Goal: Information Seeking & Learning: Learn about a topic

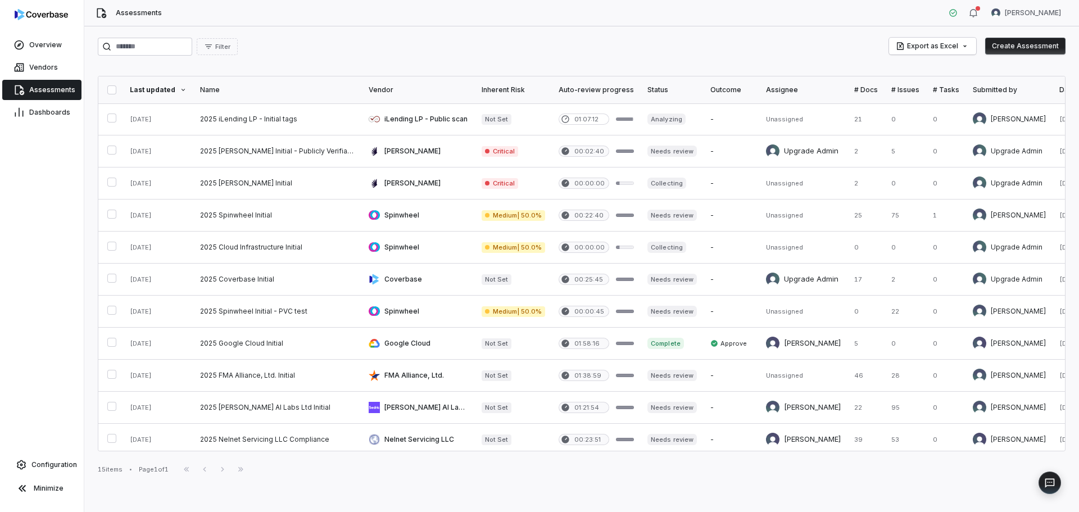
click at [60, 89] on span "Assessments" at bounding box center [52, 89] width 46 height 9
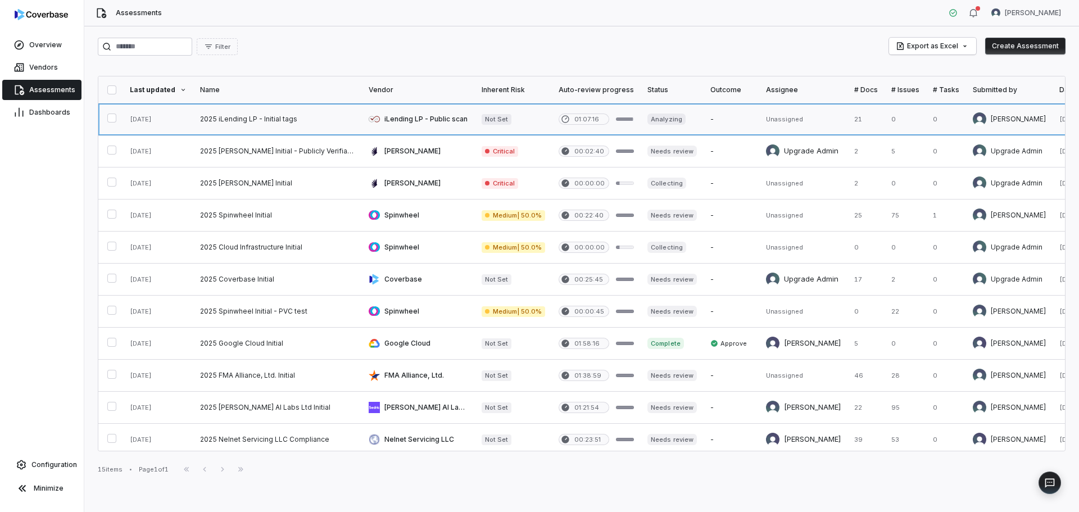
click at [282, 125] on link at bounding box center [277, 118] width 169 height 31
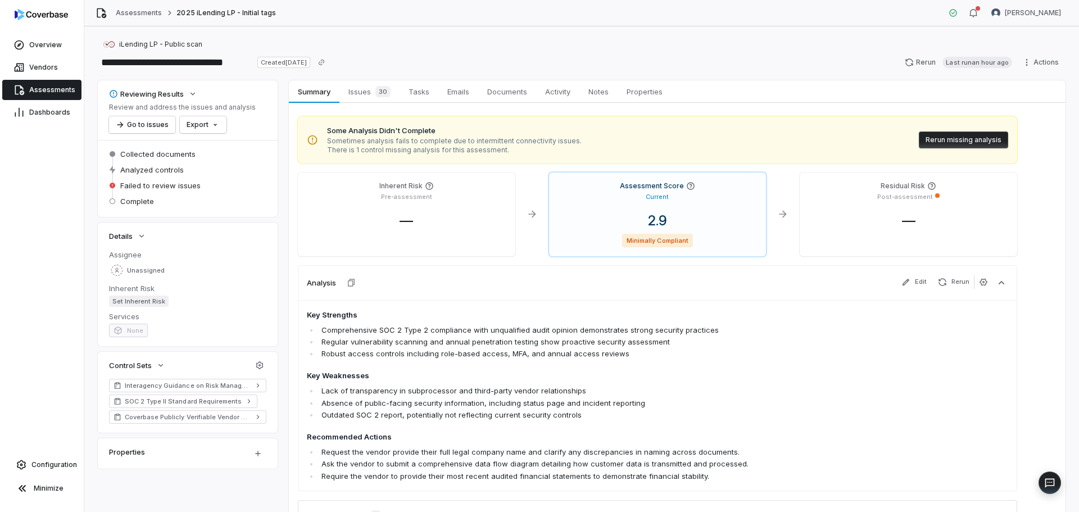
click at [394, 142] on span "Sometimes analysis fails to complete due to intermittent connectivity issues." at bounding box center [454, 141] width 255 height 9
click at [320, 88] on span "Summary" at bounding box center [313, 91] width 41 height 15
click at [140, 126] on button "Go to issues" at bounding box center [142, 124] width 66 height 17
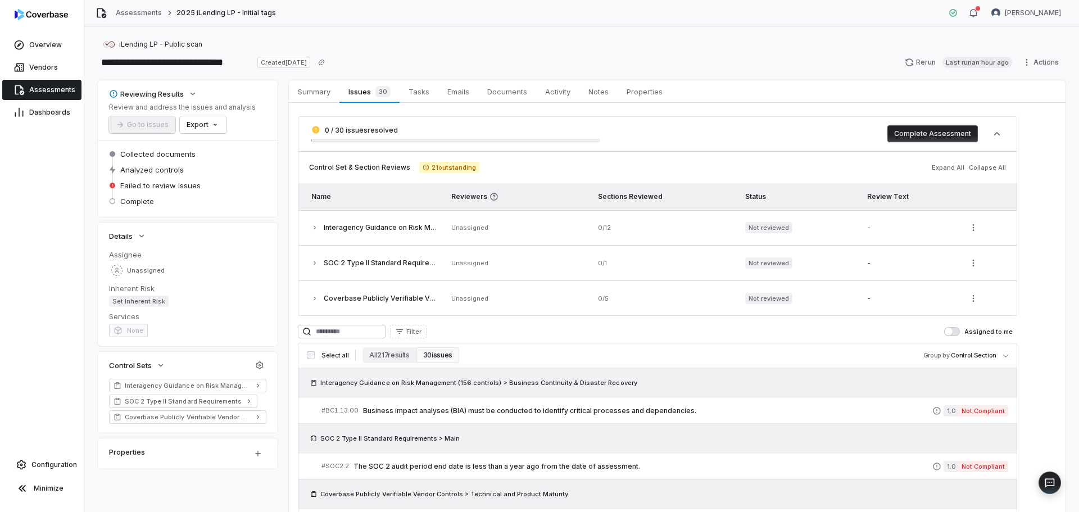
drag, startPoint x: 356, startPoint y: 251, endPoint x: 322, endPoint y: 256, distance: 34.1
click at [356, 252] on td "SOC 2 Type II Standard Requirements" at bounding box center [371, 263] width 147 height 35
drag, startPoint x: 299, startPoint y: 259, endPoint x: 311, endPoint y: 261, distance: 11.5
click at [306, 261] on td "SOC 2 Type II Standard Requirements" at bounding box center [371, 263] width 147 height 35
click at [315, 262] on icon "button" at bounding box center [314, 263] width 7 height 7
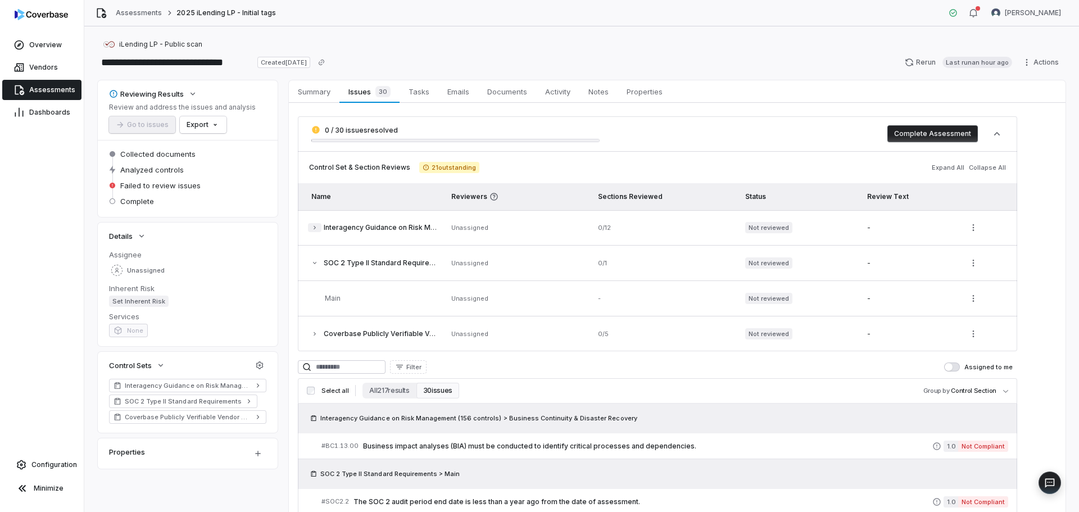
click at [316, 229] on icon "button" at bounding box center [314, 227] width 7 height 7
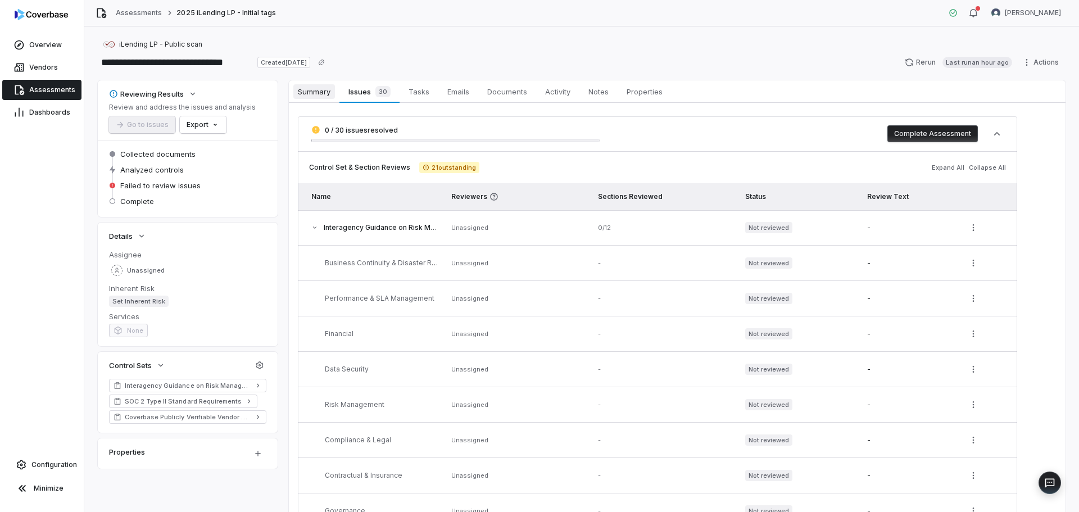
click at [303, 96] on span "Summary" at bounding box center [314, 91] width 42 height 15
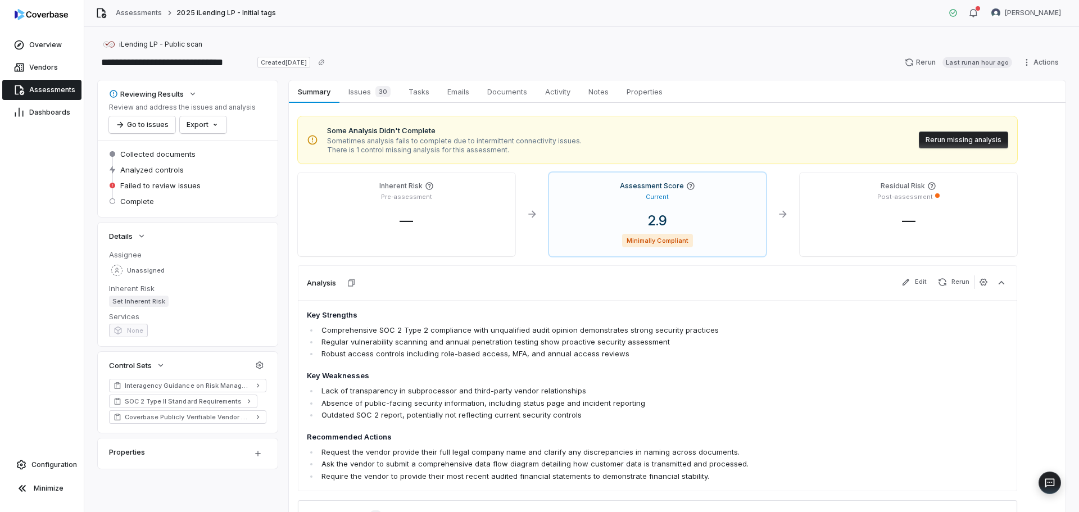
click at [51, 88] on span "Assessments" at bounding box center [52, 89] width 46 height 9
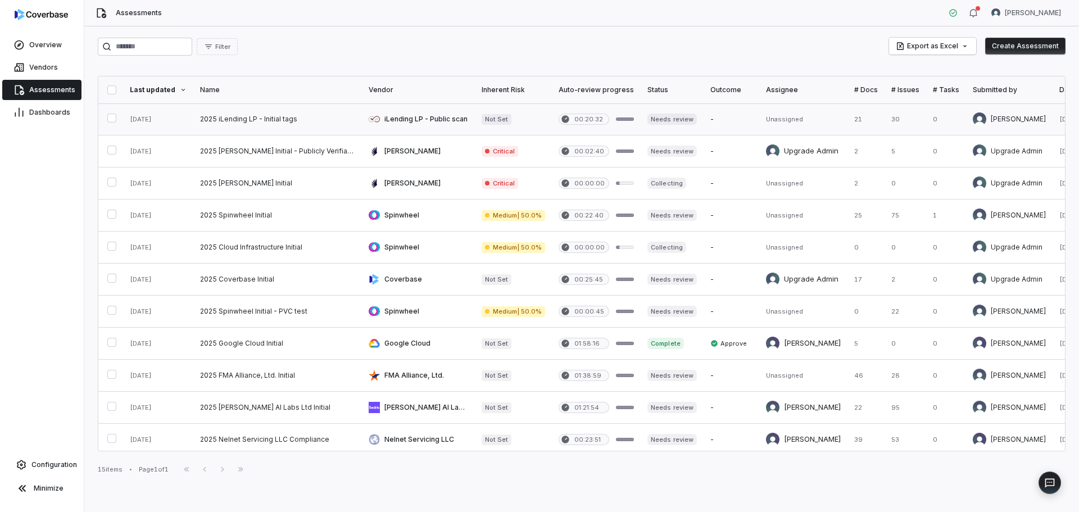
click at [264, 117] on link at bounding box center [277, 118] width 169 height 31
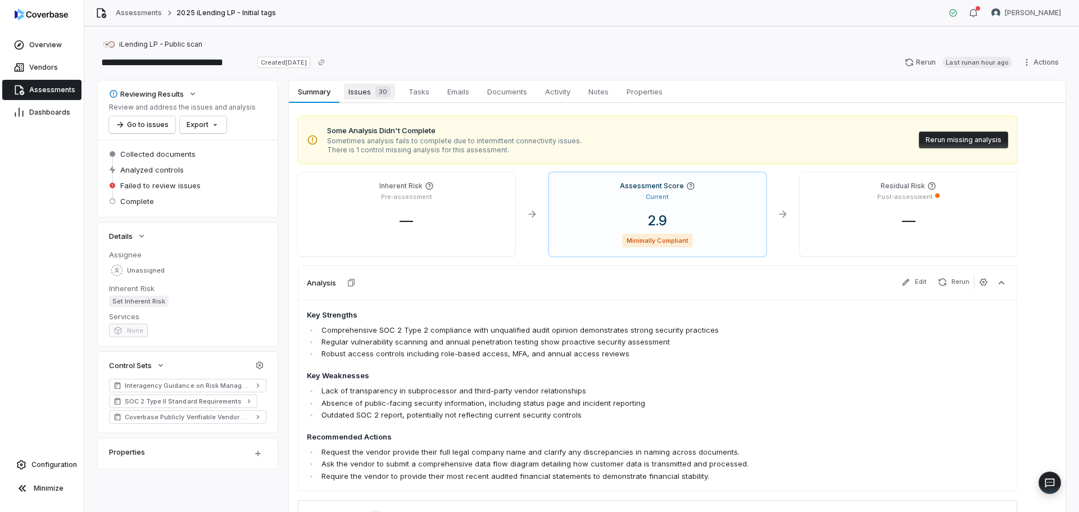
click at [364, 95] on span "Issues 30" at bounding box center [369, 92] width 51 height 16
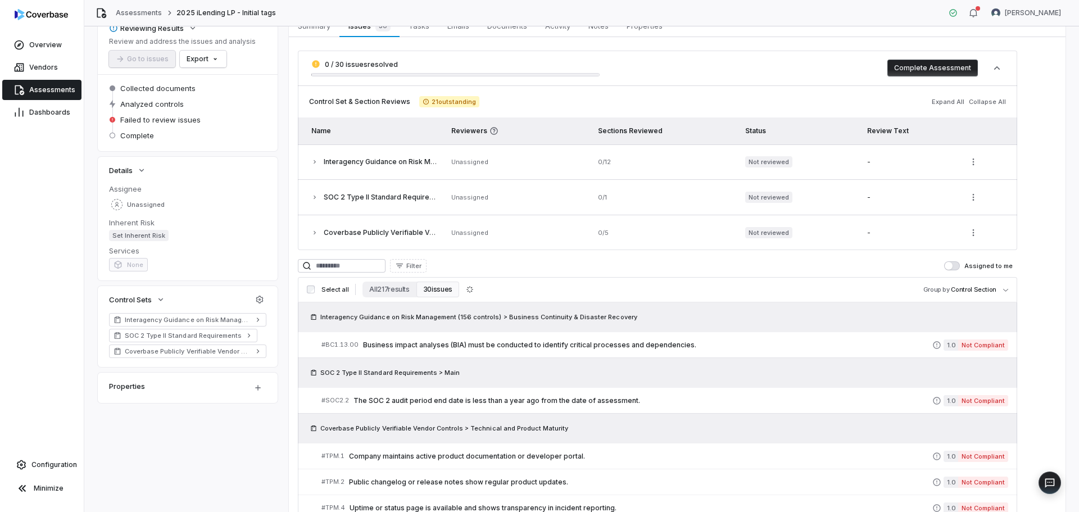
scroll to position [169, 0]
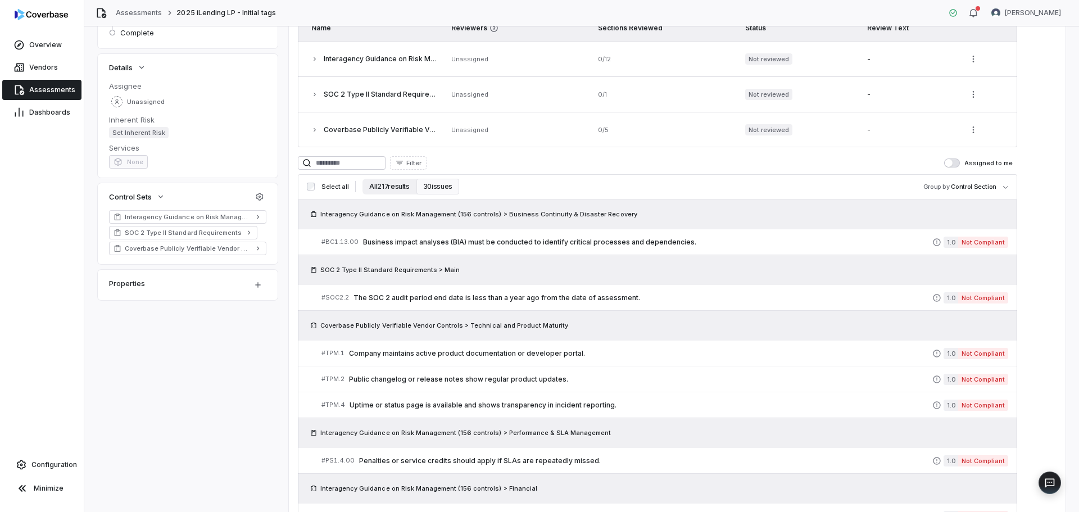
click at [387, 187] on button "All 217 results" at bounding box center [388, 187] width 53 height 16
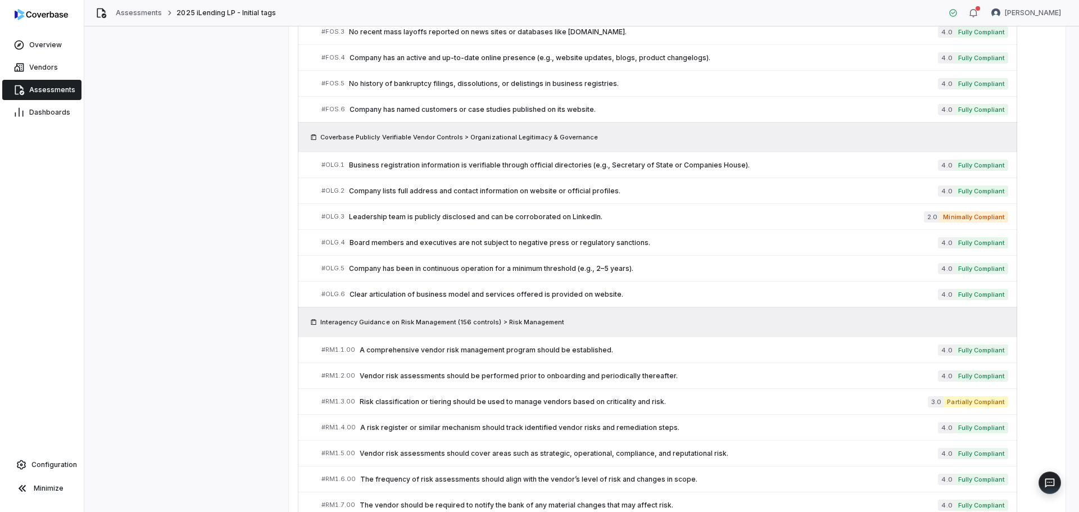
scroll to position [2900, 0]
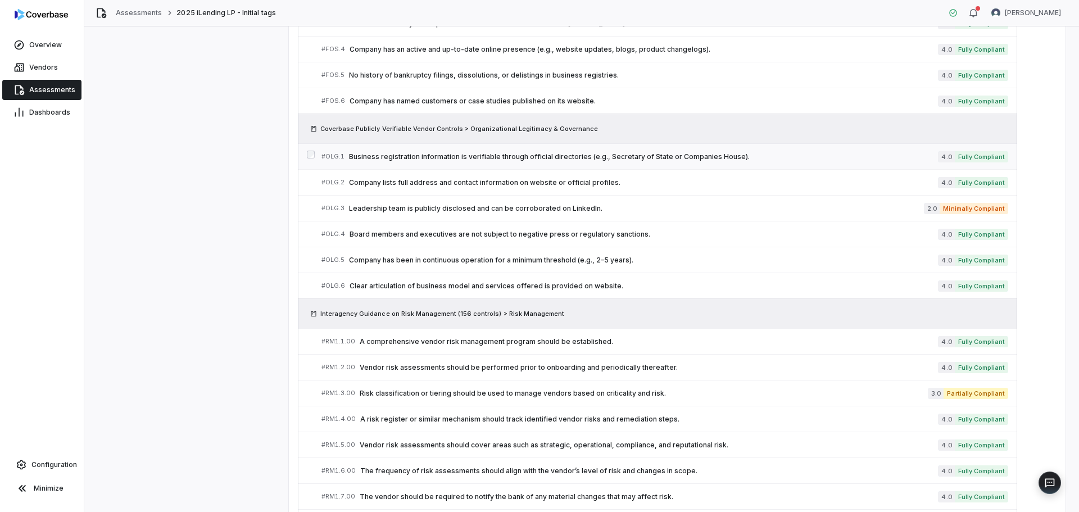
click at [412, 153] on span "Business registration information is verifiable through official directories (e…" at bounding box center [643, 156] width 589 height 9
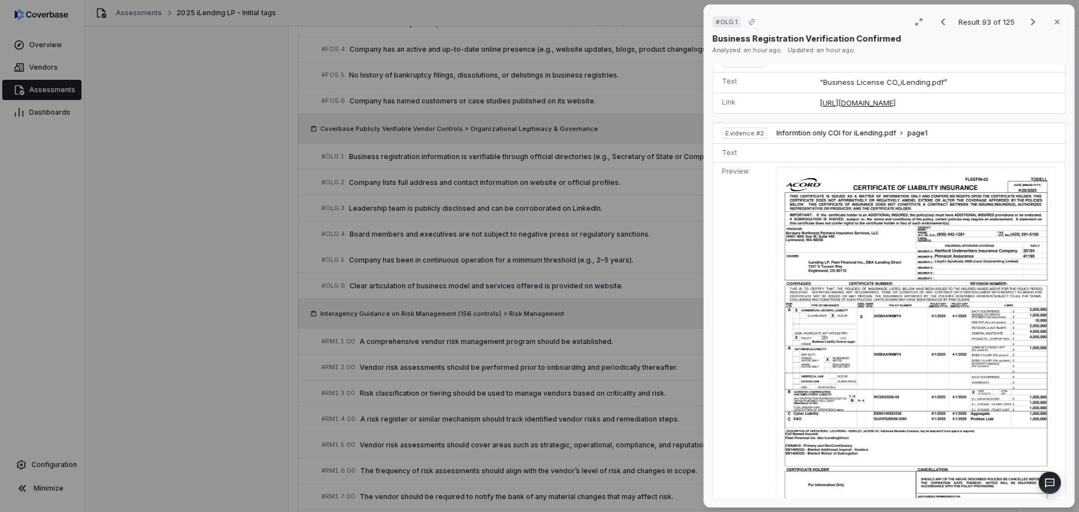
scroll to position [393, 0]
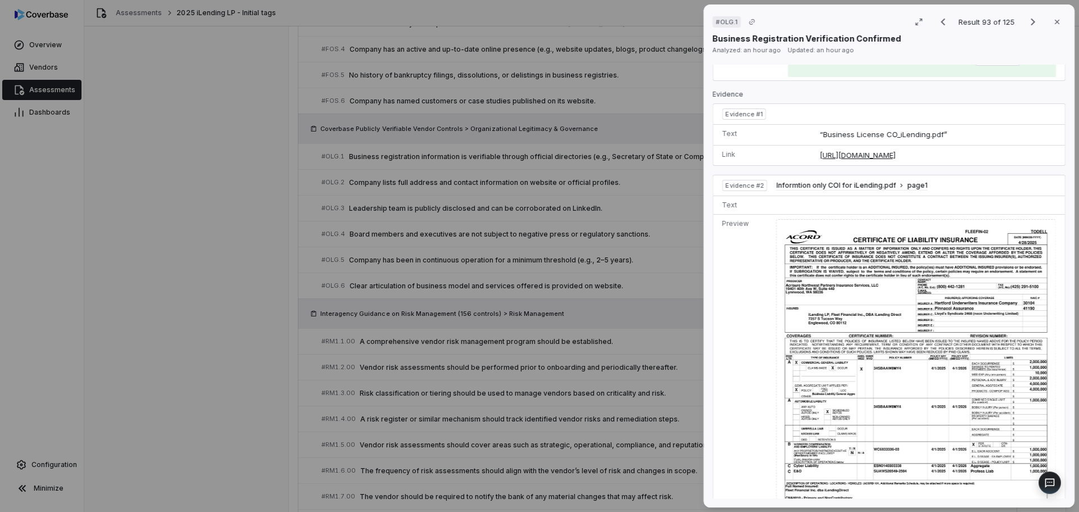
click at [112, 338] on div "# OLG.1 Result 93 of 125 Close Business Registration Verification Confirmed Ana…" at bounding box center [539, 256] width 1079 height 512
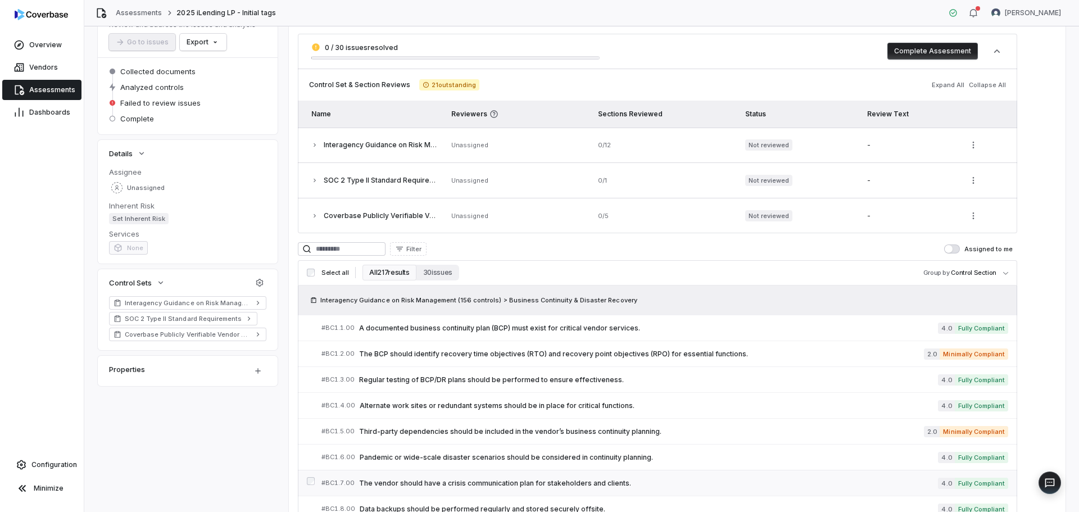
scroll to position [337, 0]
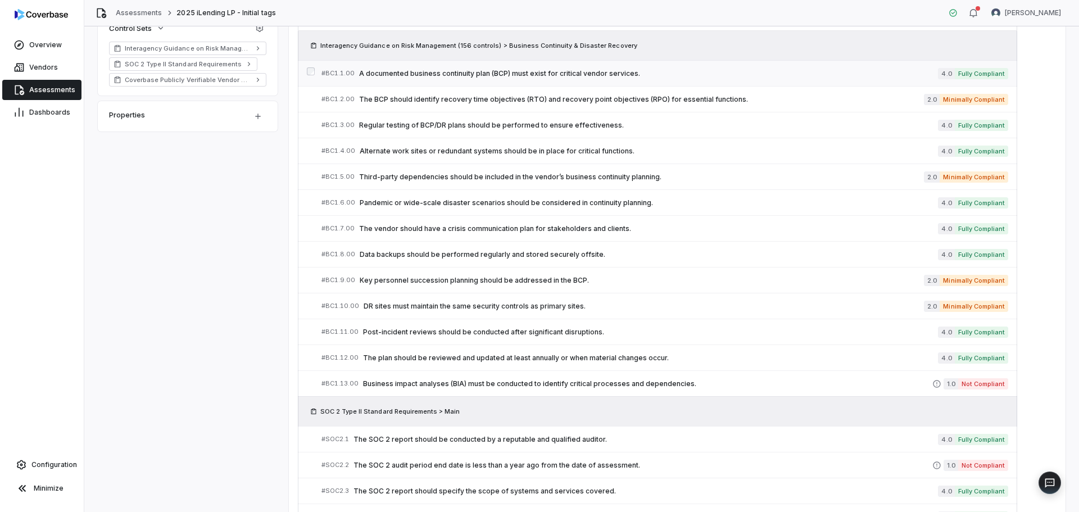
click at [395, 75] on span "A documented business continuity plan (BCP) must exist for critical vendor serv…" at bounding box center [648, 73] width 579 height 9
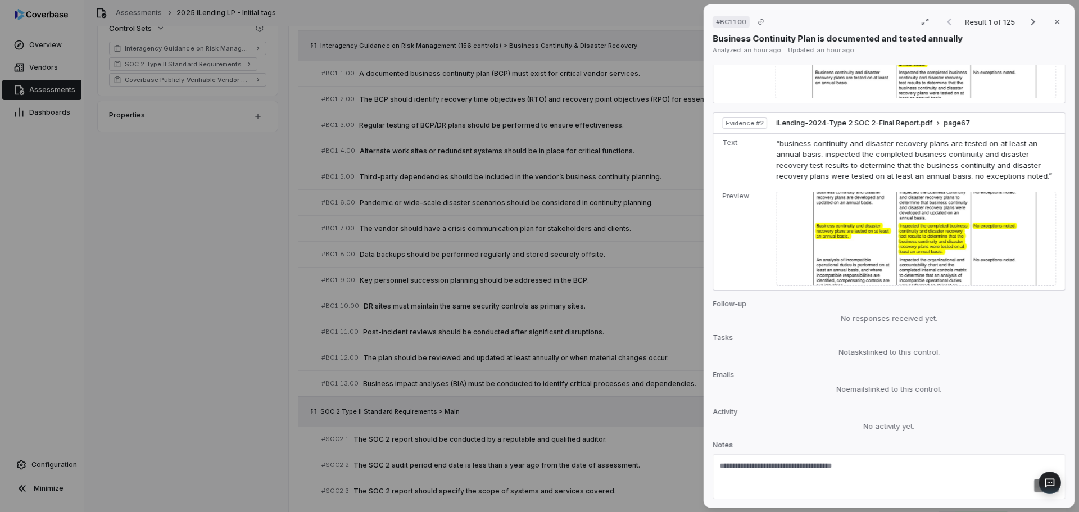
scroll to position [650, 0]
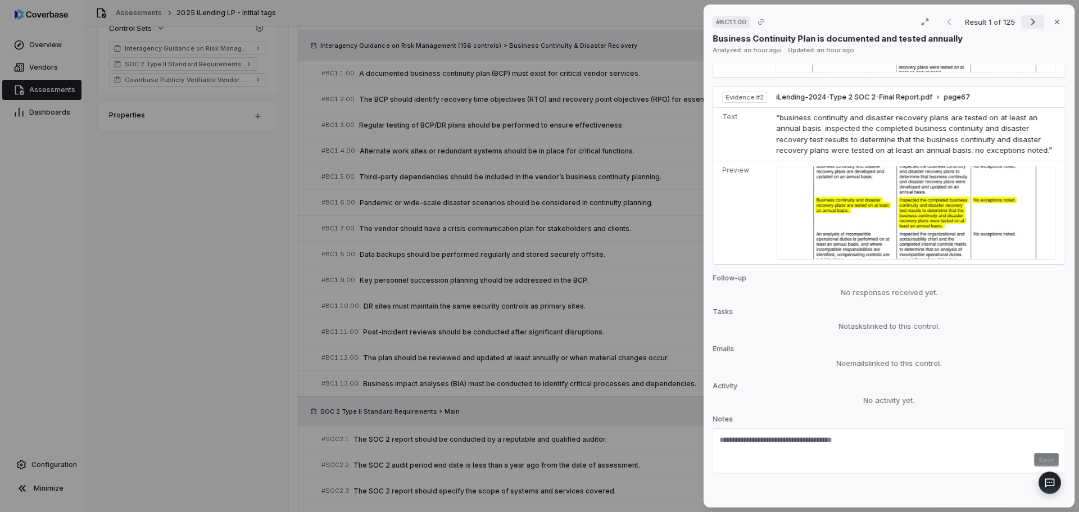
click at [1026, 21] on icon "Next result" at bounding box center [1032, 21] width 13 height 13
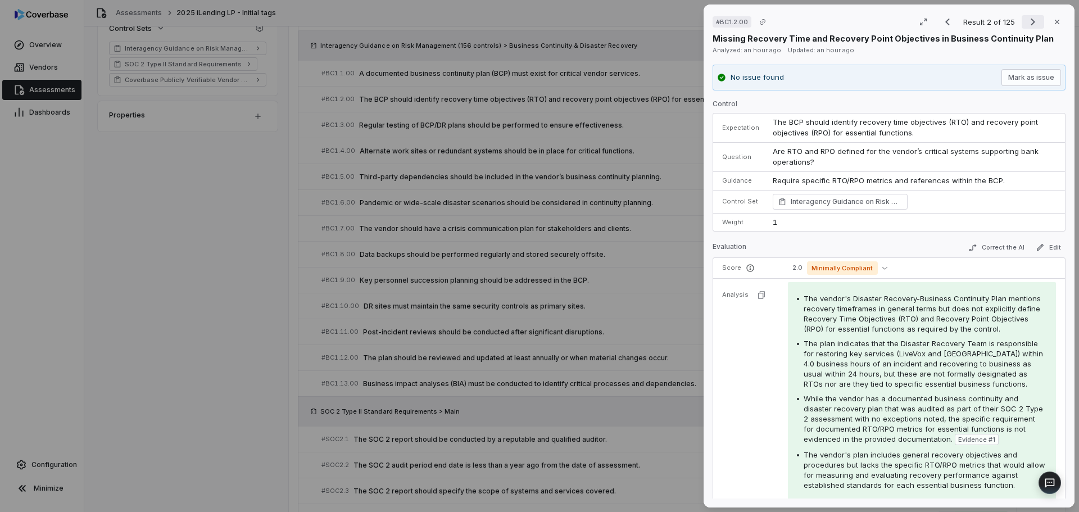
click at [1026, 15] on icon "Next result" at bounding box center [1032, 21] width 13 height 13
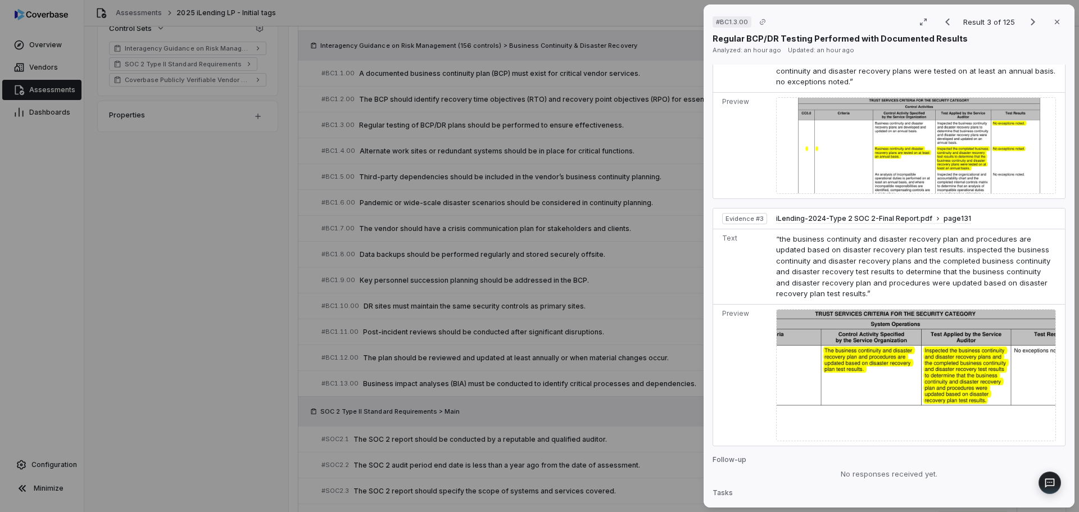
scroll to position [730, 0]
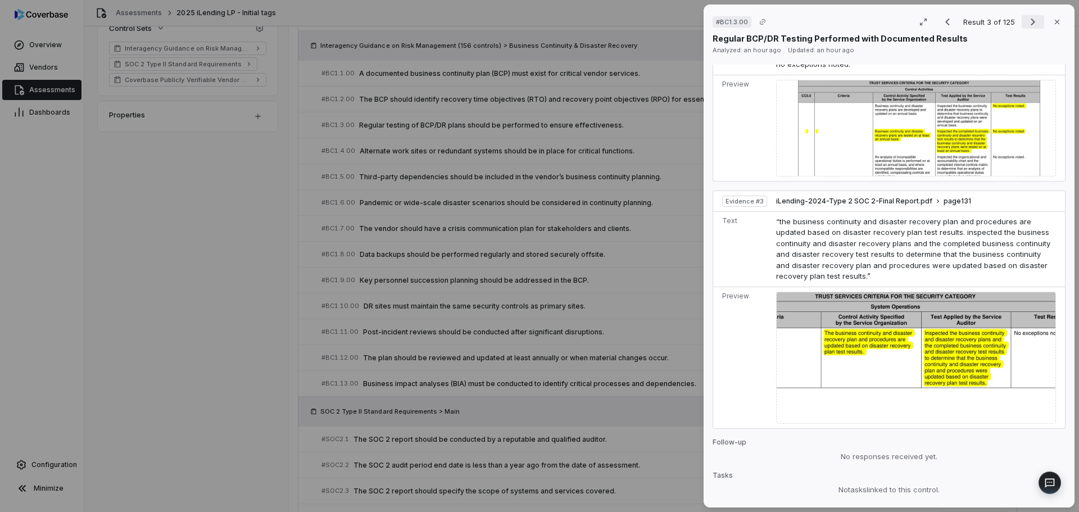
click at [1028, 25] on icon "Next result" at bounding box center [1032, 21] width 13 height 13
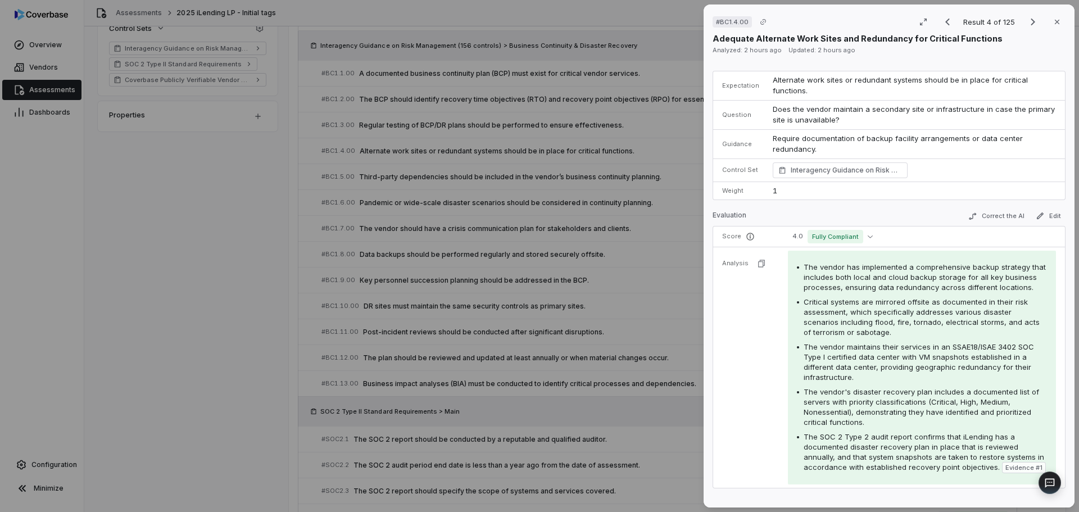
scroll to position [2, 0]
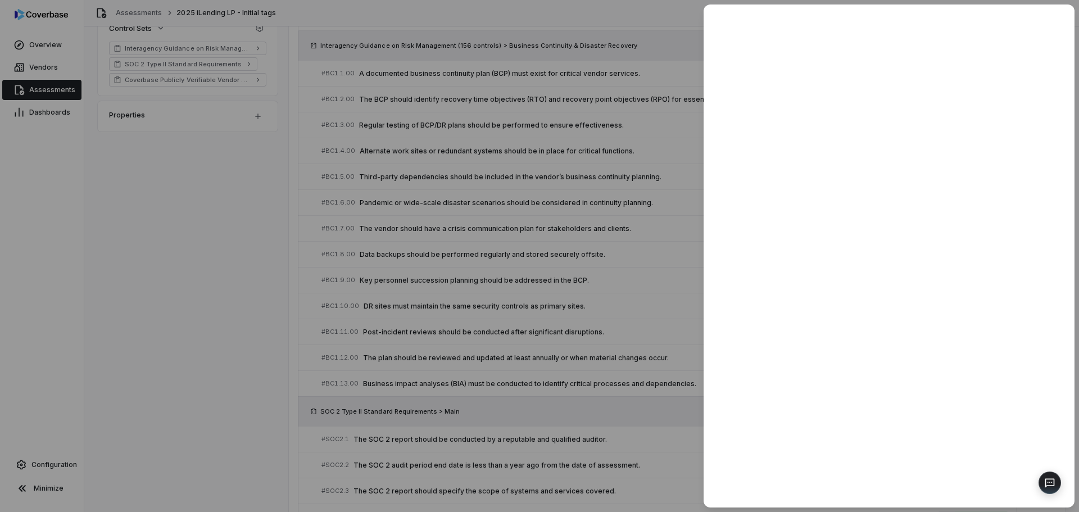
click at [153, 442] on div at bounding box center [539, 256] width 1079 height 512
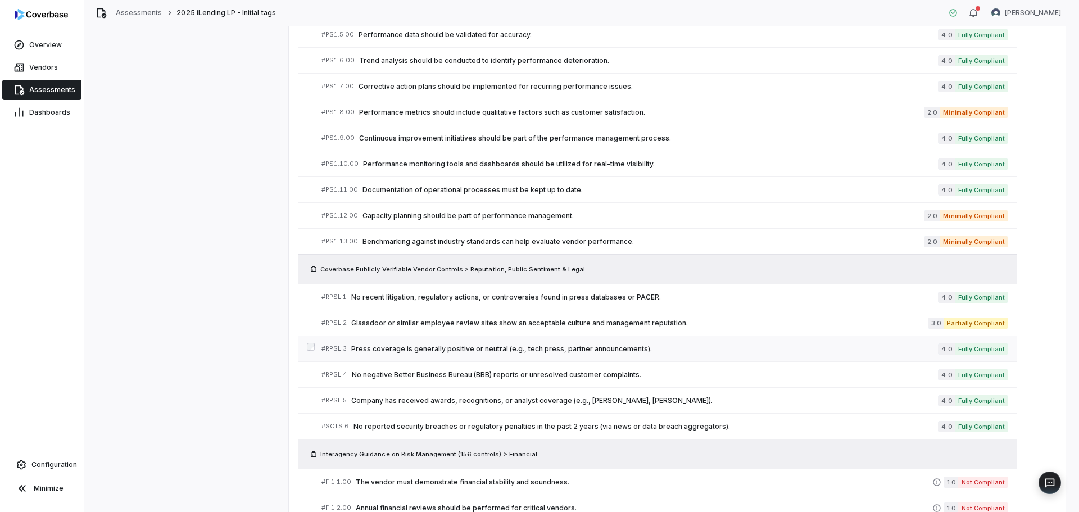
scroll to position [1517, 0]
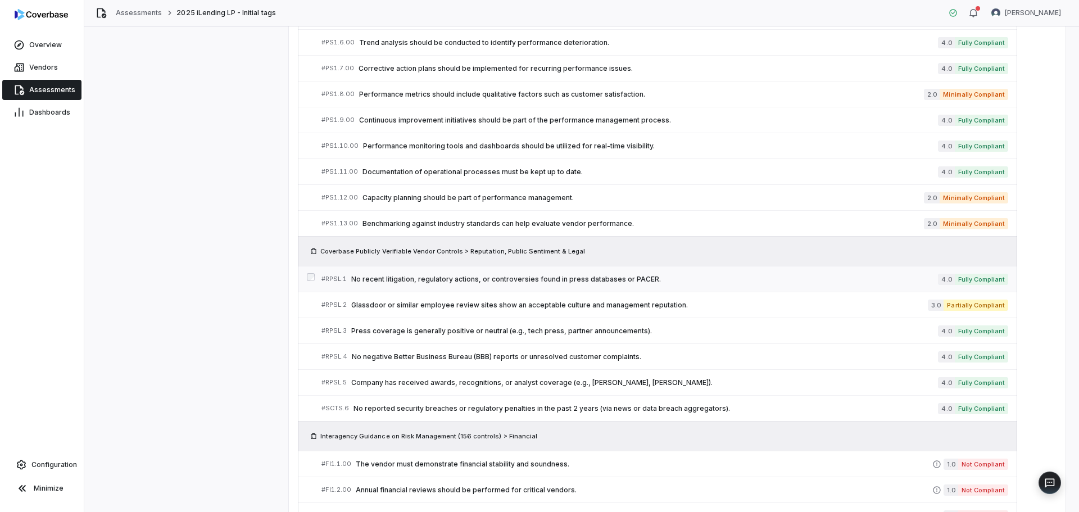
click at [406, 279] on span "No recent litigation, regulatory actions, or controversies found in press datab…" at bounding box center [644, 279] width 587 height 9
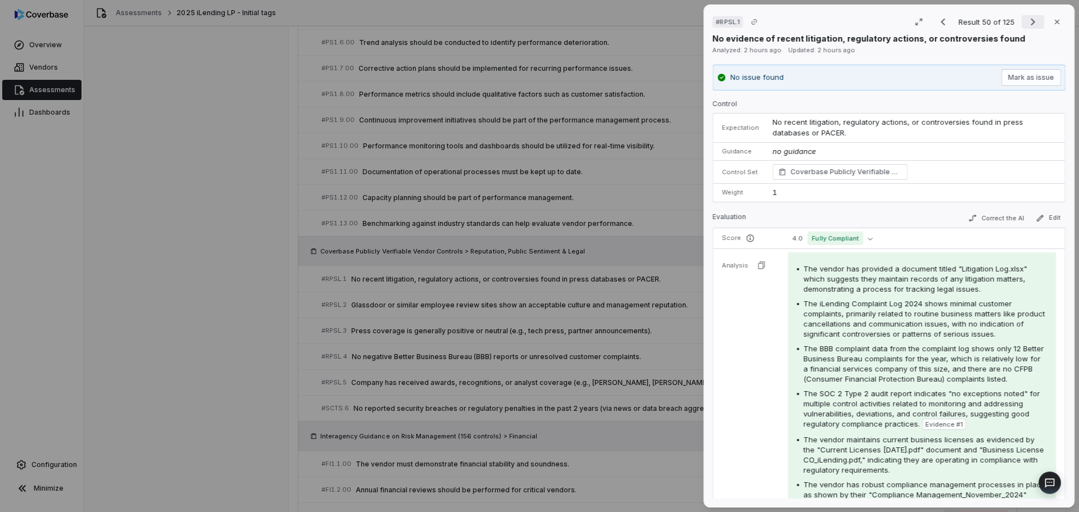
click at [1026, 24] on icon "Next result" at bounding box center [1032, 21] width 13 height 13
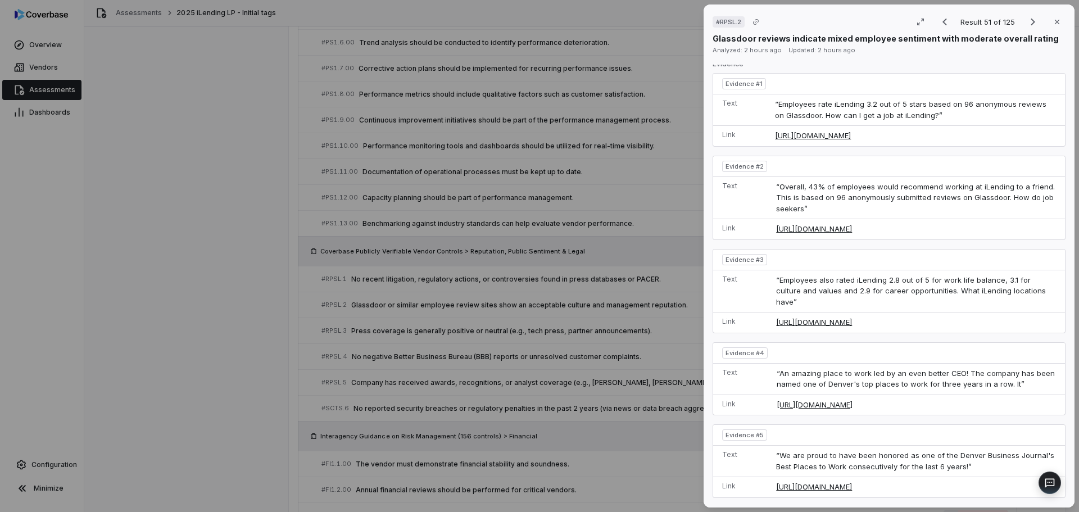
scroll to position [450, 0]
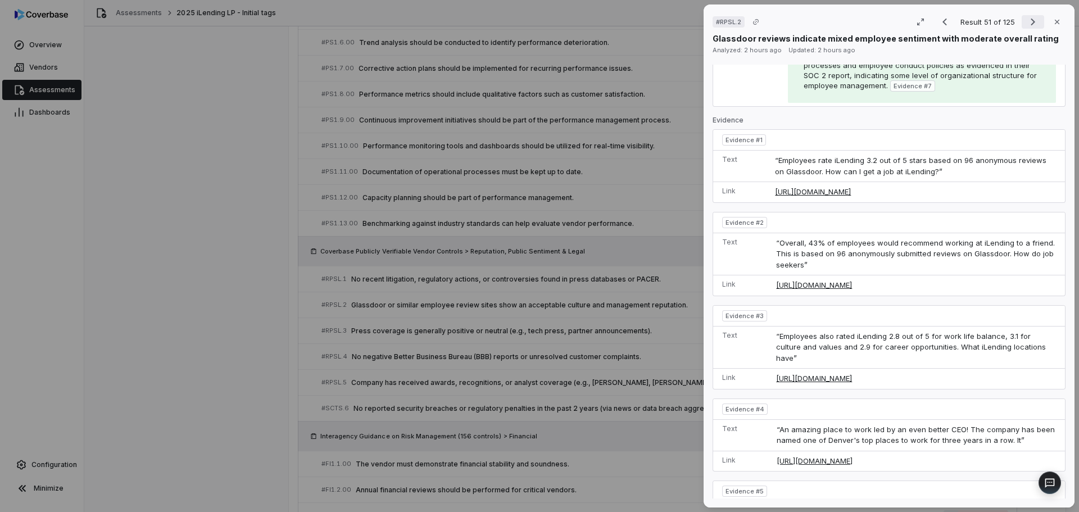
click at [1031, 24] on icon "Next result" at bounding box center [1033, 22] width 4 height 7
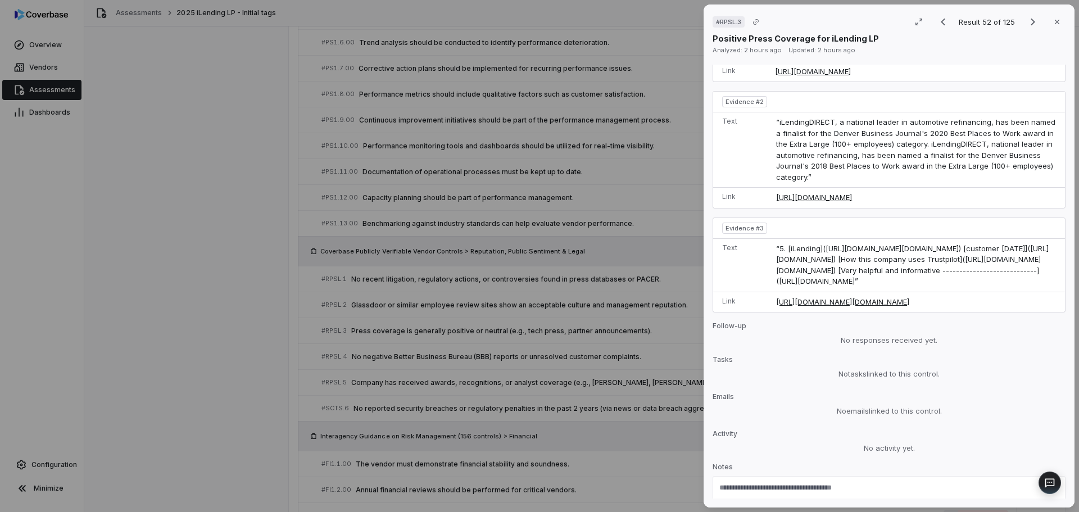
scroll to position [618, 0]
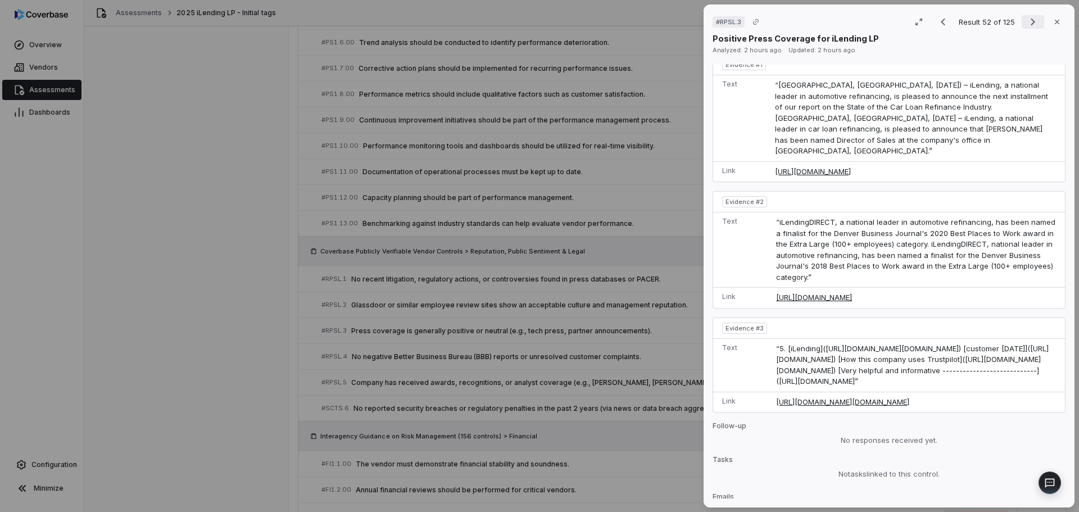
click at [1022, 17] on button "Next result" at bounding box center [1033, 21] width 22 height 13
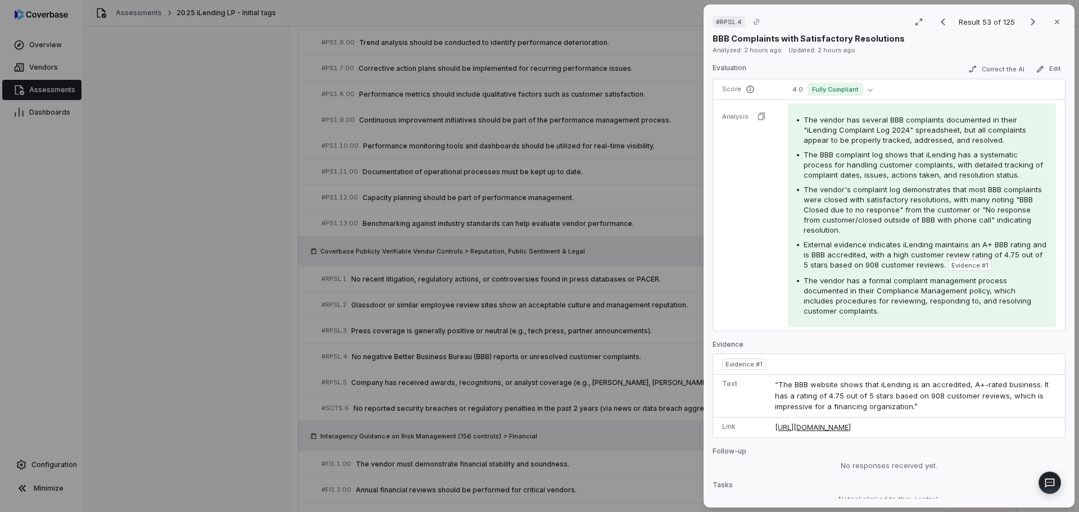
scroll to position [328, 0]
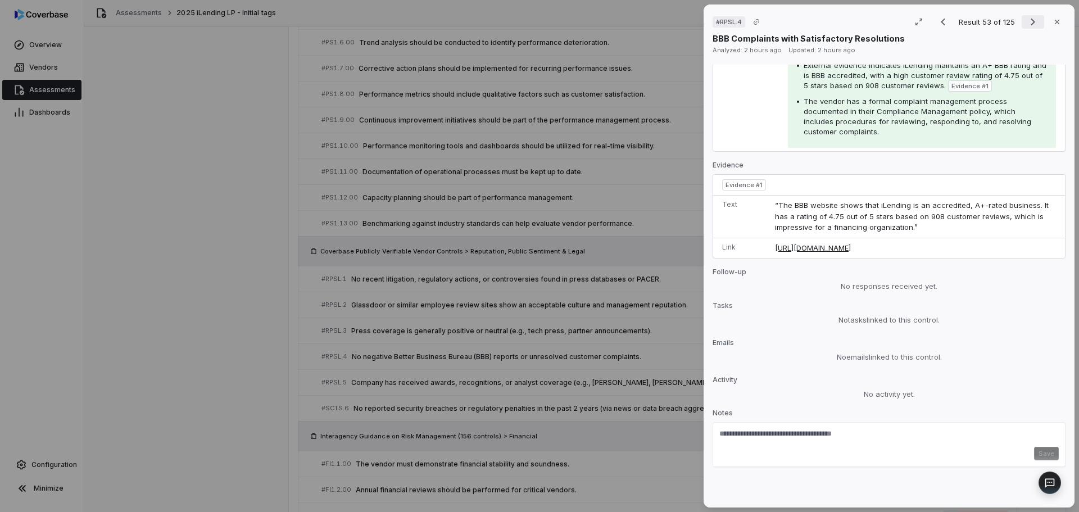
click at [1026, 22] on icon "Next result" at bounding box center [1032, 21] width 13 height 13
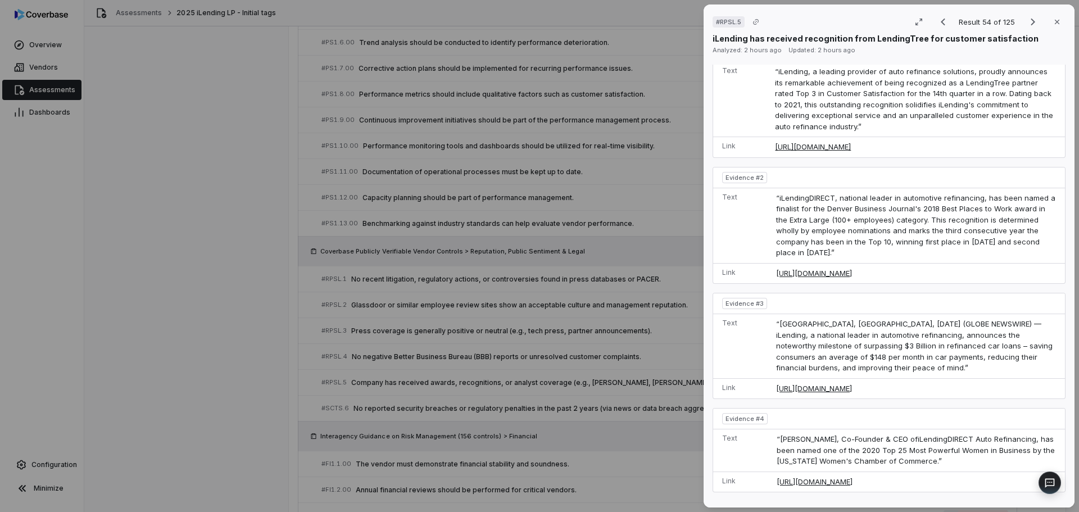
scroll to position [761, 0]
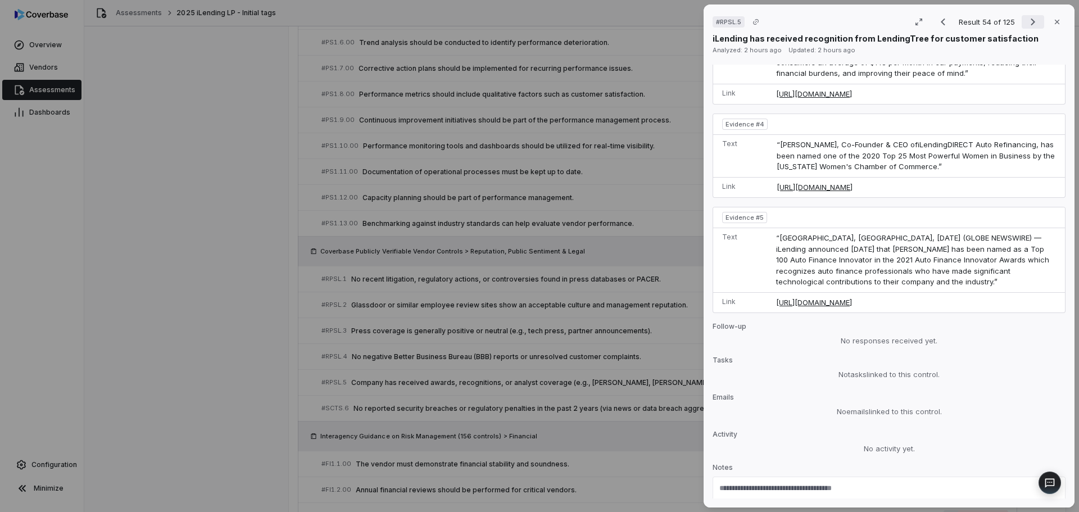
click at [1027, 22] on icon "Next result" at bounding box center [1032, 21] width 13 height 13
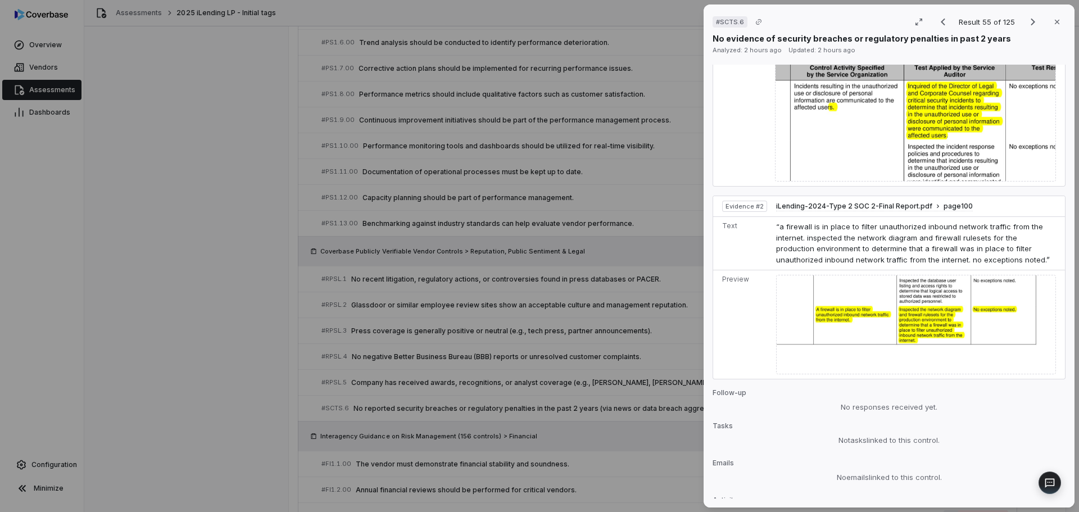
scroll to position [645, 0]
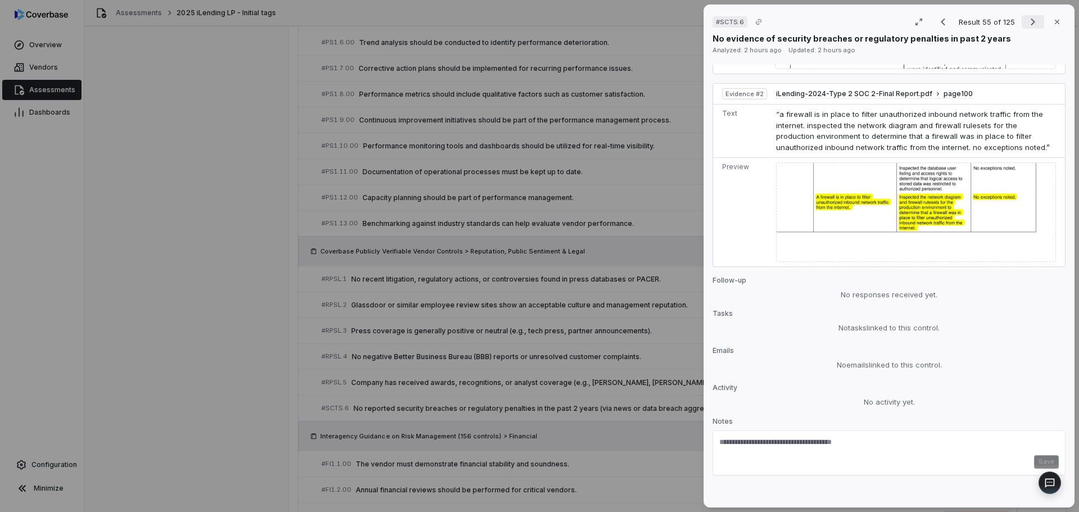
click at [1026, 25] on icon "Next result" at bounding box center [1032, 21] width 13 height 13
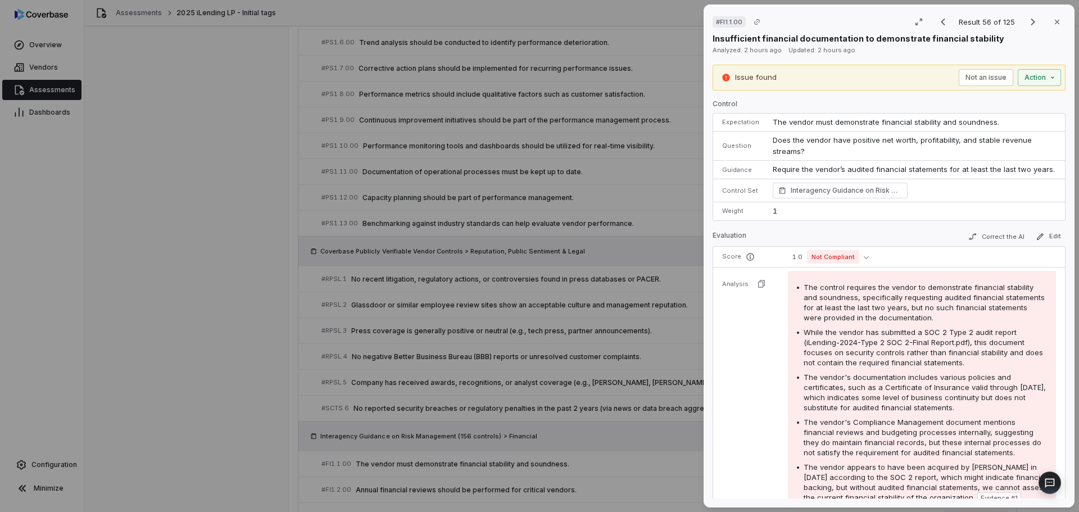
click at [241, 378] on div "# FI1.1.00 Result 56 of 125 Close Insufficient financial documentation to demon…" at bounding box center [539, 256] width 1079 height 512
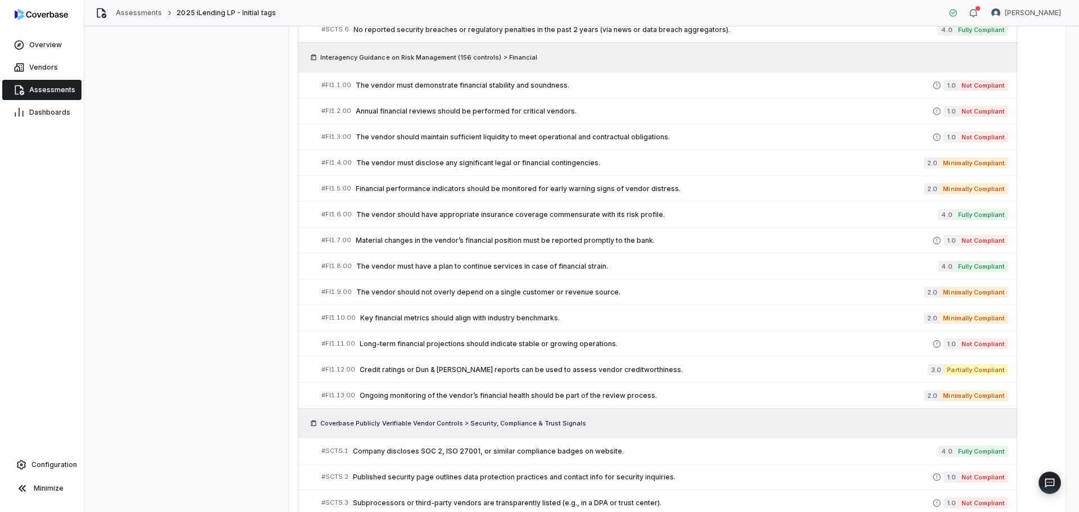
scroll to position [2135, 0]
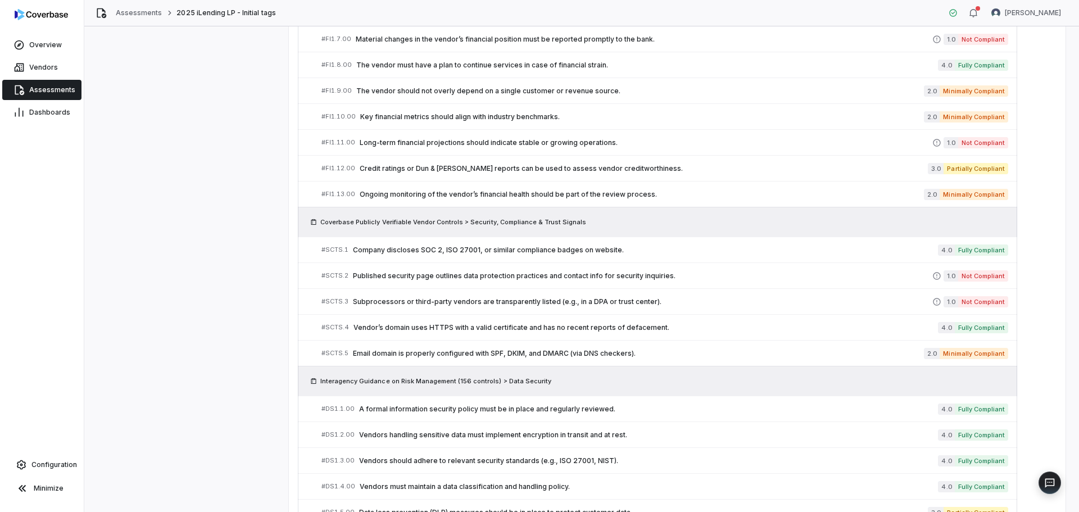
click at [503, 214] on div "Interagency Guidance on Risk Management (156 controls) > Business Continuity & …" at bounding box center [657, 80] width 719 height 3618
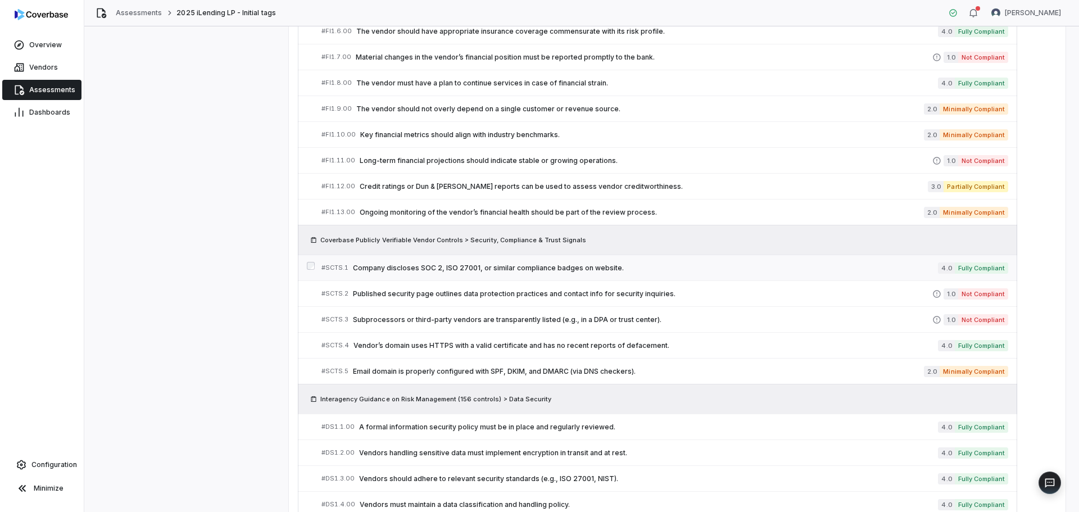
click at [454, 272] on span "Company discloses SOC 2, ISO 27001, or similar compliance badges on website." at bounding box center [645, 268] width 585 height 9
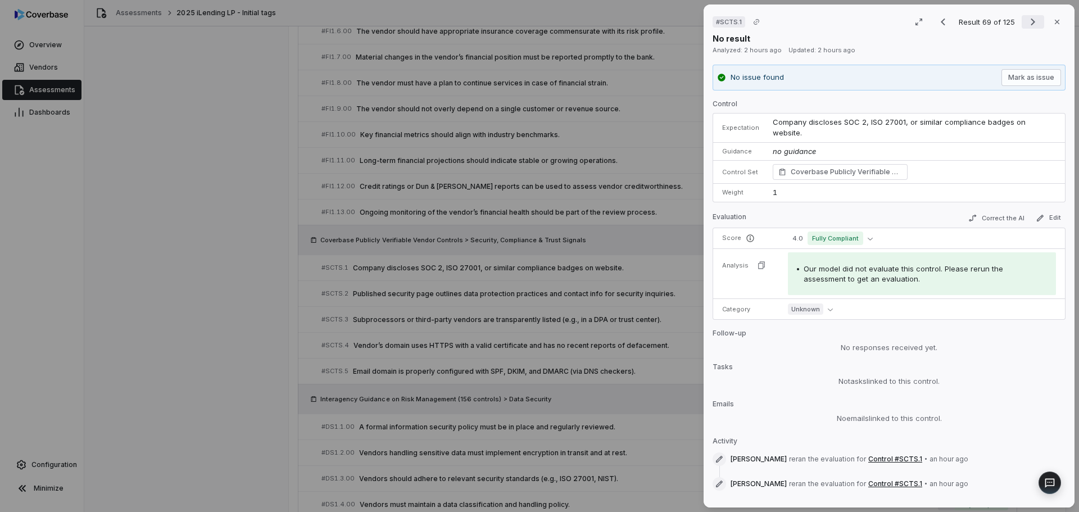
click at [1031, 19] on icon "Next result" at bounding box center [1033, 22] width 4 height 7
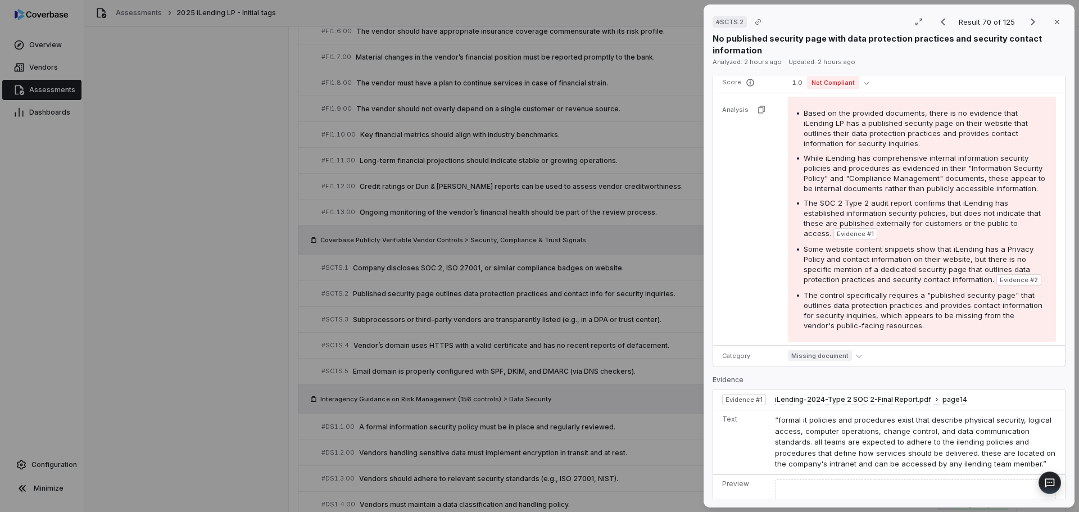
scroll to position [337, 0]
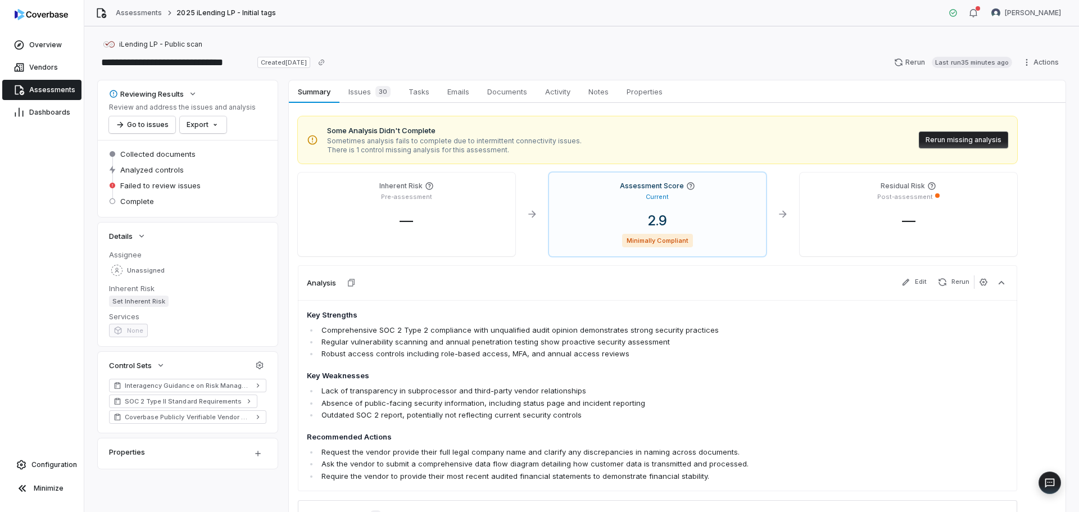
click at [963, 135] on button "Rerun missing analysis" at bounding box center [963, 139] width 89 height 17
click at [955, 137] on button "Rerun missing analysis" at bounding box center [963, 139] width 89 height 17
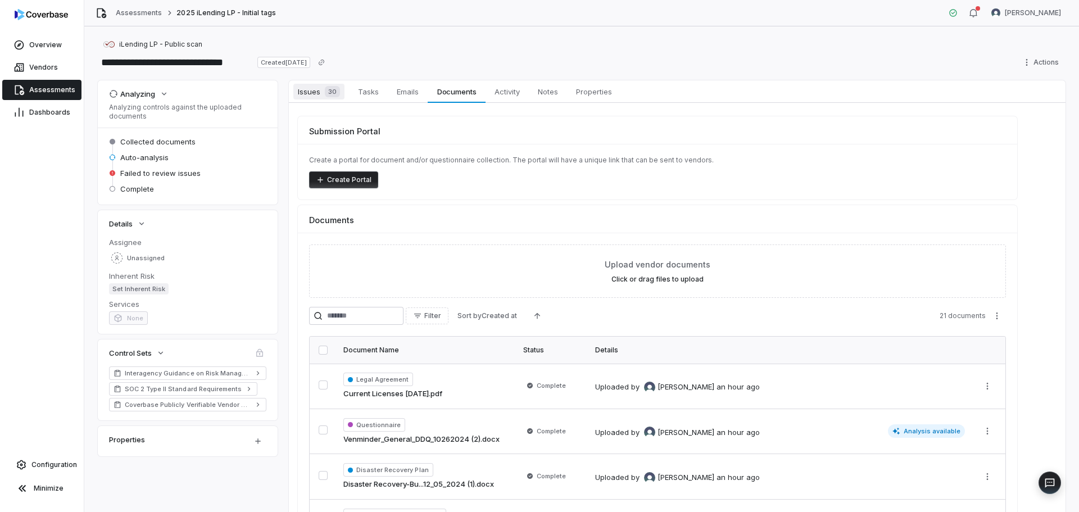
click at [328, 89] on span "30" at bounding box center [332, 91] width 15 height 11
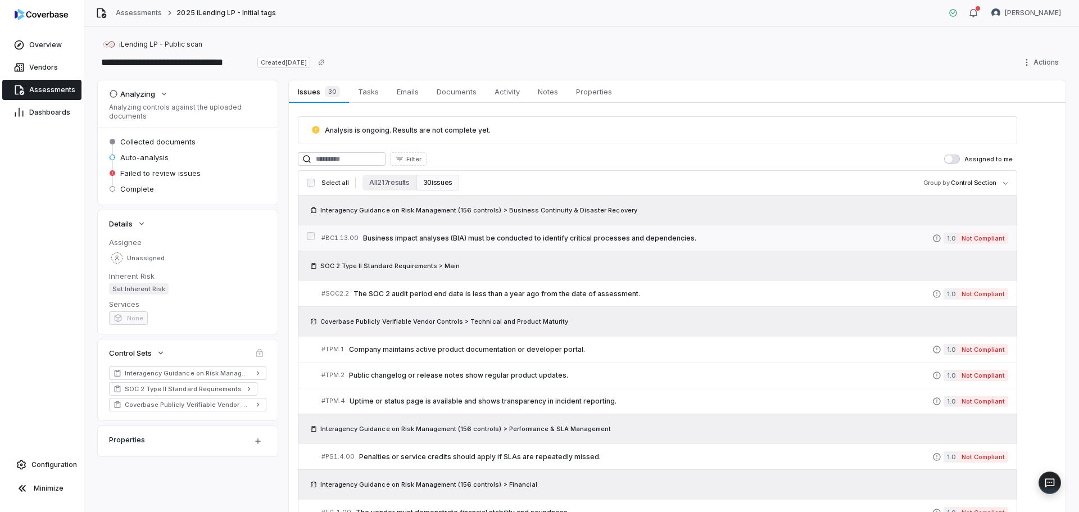
click at [525, 236] on span "Business impact analyses (BIA) must be conducted to identify critical processes…" at bounding box center [647, 238] width 569 height 9
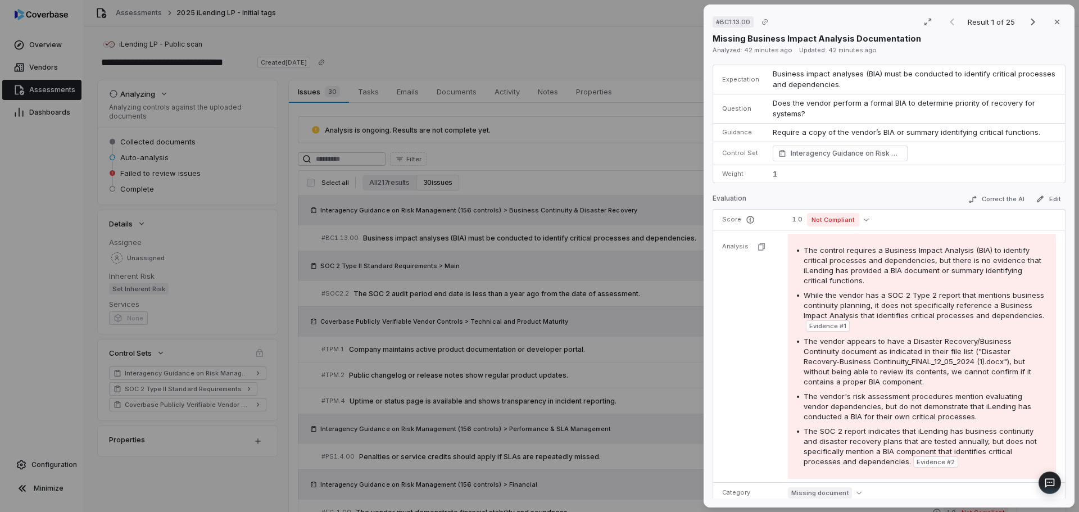
scroll to position [112, 0]
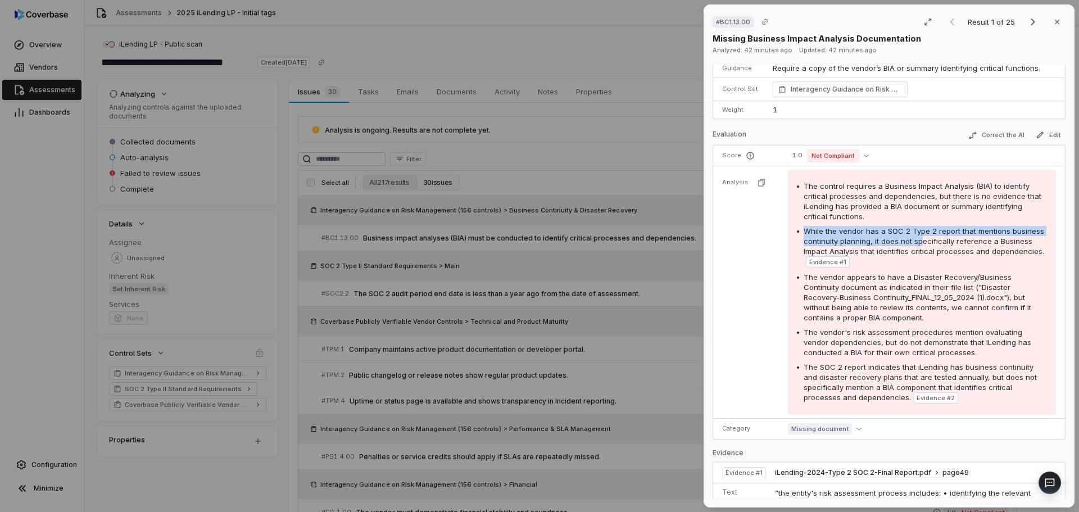
drag, startPoint x: 796, startPoint y: 235, endPoint x: 914, endPoint y: 235, distance: 118.0
click at [914, 236] on div "While the vendor has a SOC 2 Type 2 report that mentions business continuity pl…" at bounding box center [922, 247] width 250 height 42
click at [832, 248] on span "While the vendor has a SOC 2 Type 2 report that mentions business continuity pl…" at bounding box center [924, 240] width 240 height 29
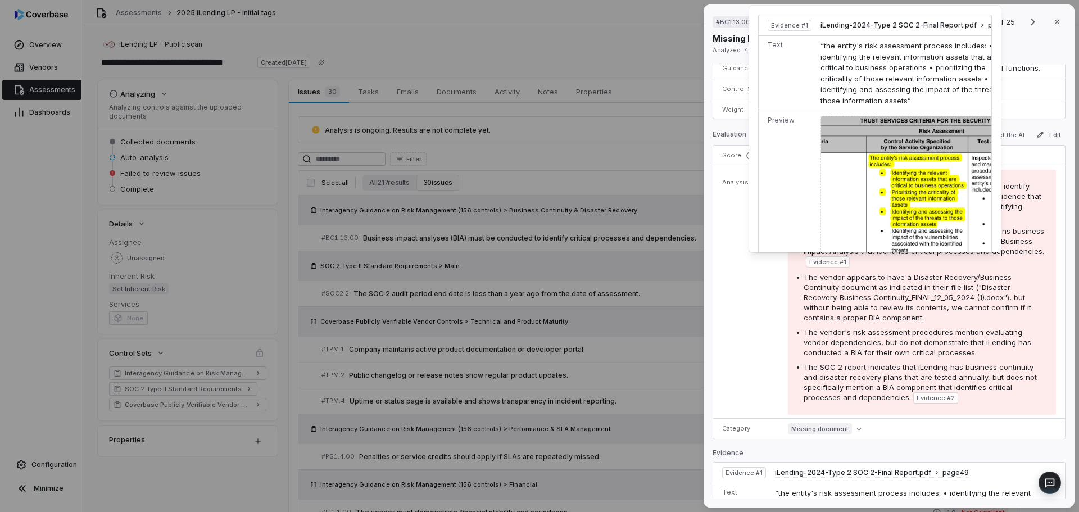
click at [846, 262] on span "Evidence # 1" at bounding box center [827, 261] width 37 height 9
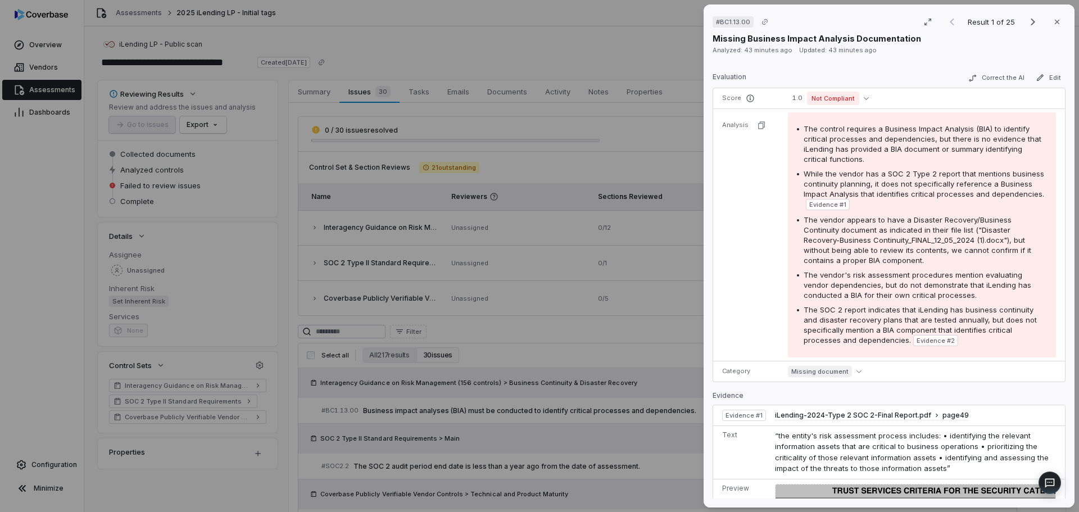
scroll to position [169, 0]
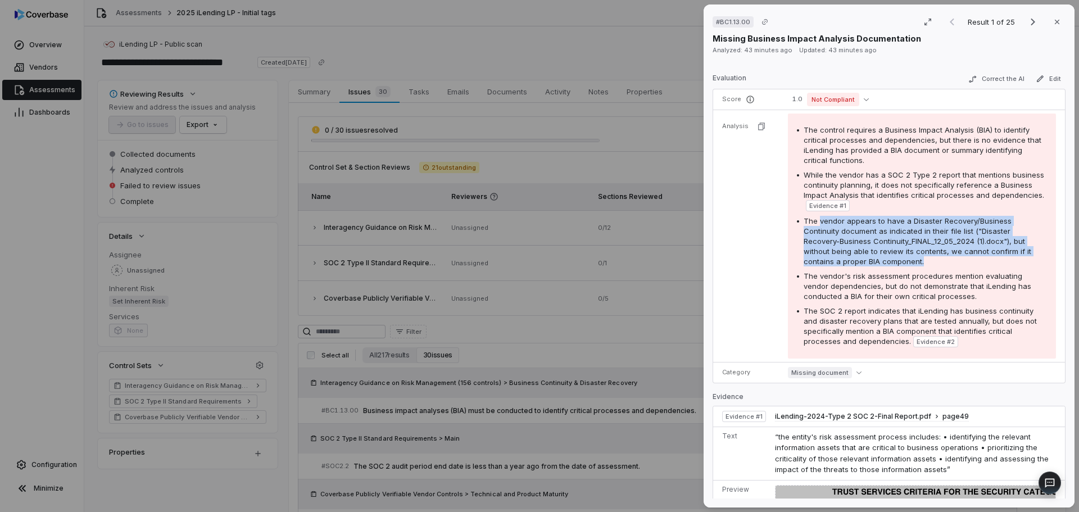
drag, startPoint x: 816, startPoint y: 223, endPoint x: 942, endPoint y: 254, distance: 129.6
click at [944, 256] on div "The vendor appears to have a Disaster Recovery/Business Continuity document as …" at bounding box center [925, 241] width 243 height 51
click at [932, 260] on div "The vendor appears to have a Disaster Recovery/Business Continuity document as …" at bounding box center [925, 241] width 243 height 51
click at [921, 265] on div "The vendor appears to have a Disaster Recovery/Business Continuity document as …" at bounding box center [925, 241] width 243 height 51
drag, startPoint x: 921, startPoint y: 265, endPoint x: 828, endPoint y: 237, distance: 97.6
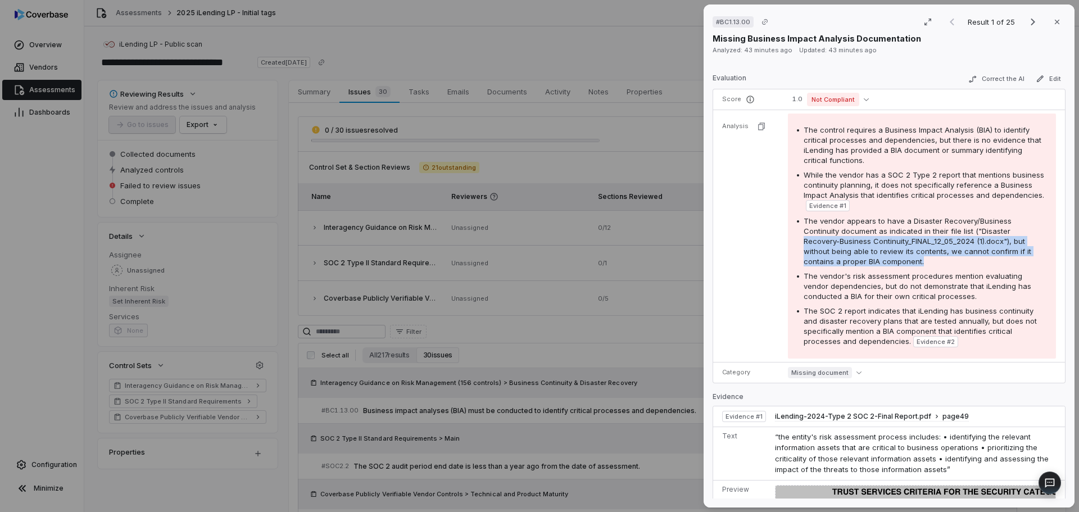
click at [828, 237] on div "The vendor appears to have a Disaster Recovery/Business Continuity document as …" at bounding box center [925, 241] width 243 height 51
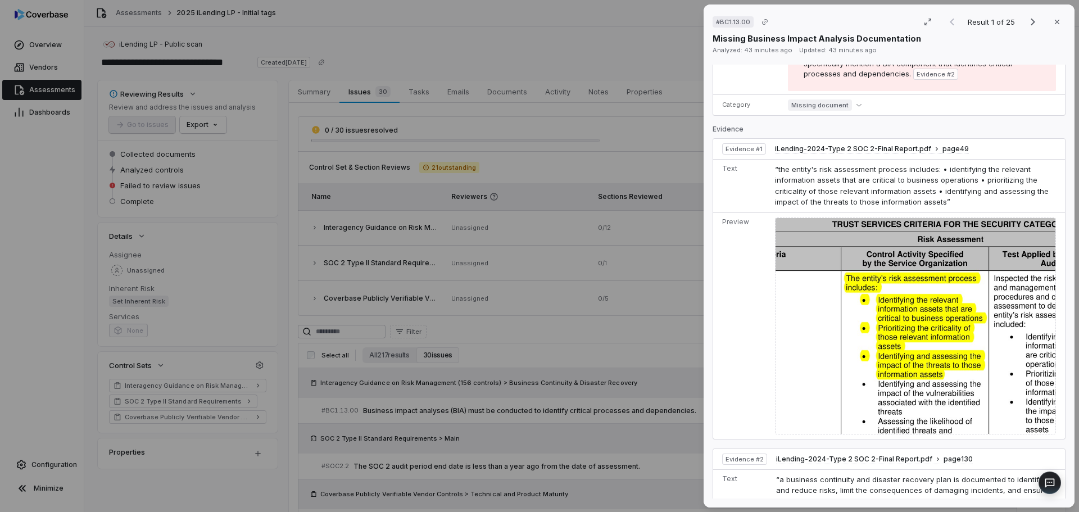
scroll to position [506, 0]
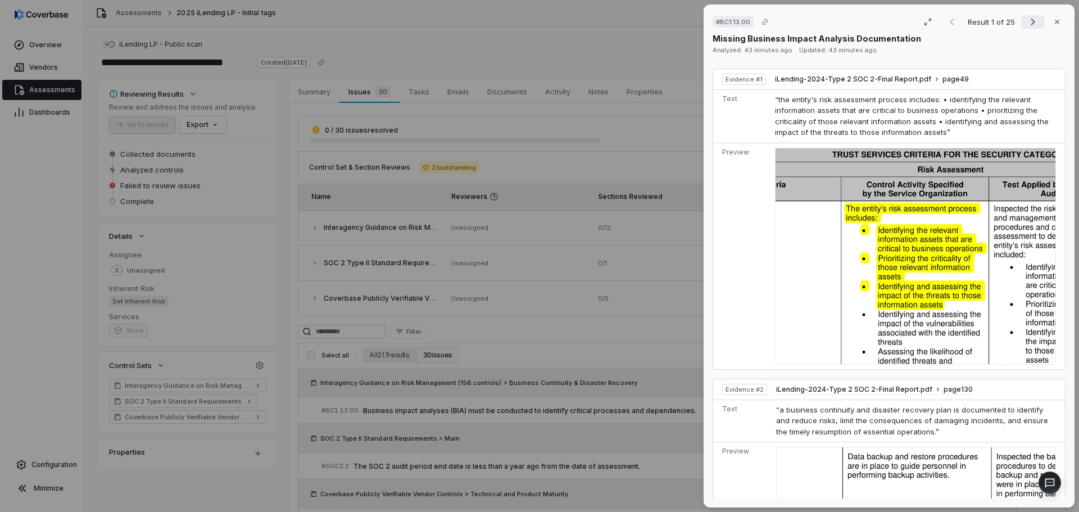
click at [1022, 20] on button "Next result" at bounding box center [1033, 21] width 22 height 13
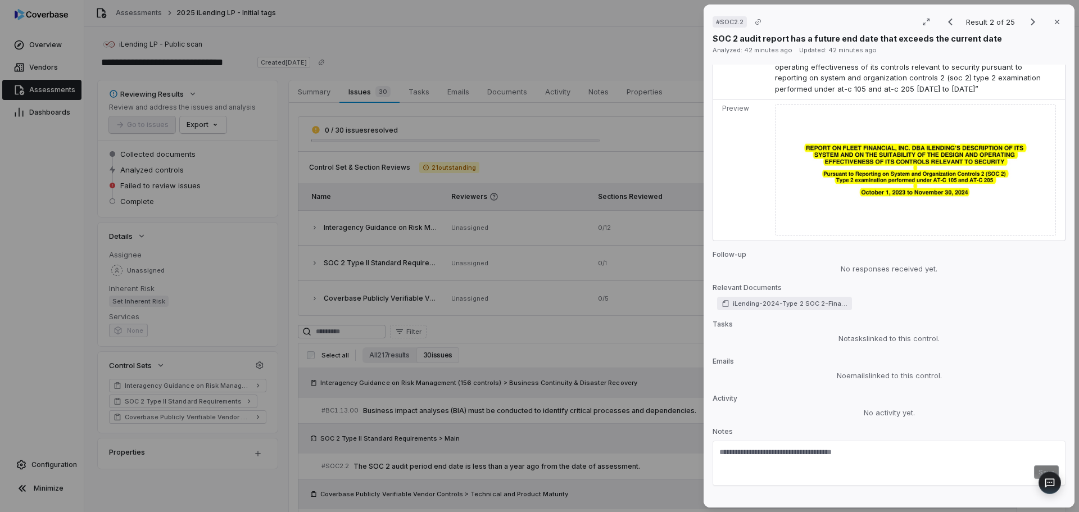
scroll to position [506, 0]
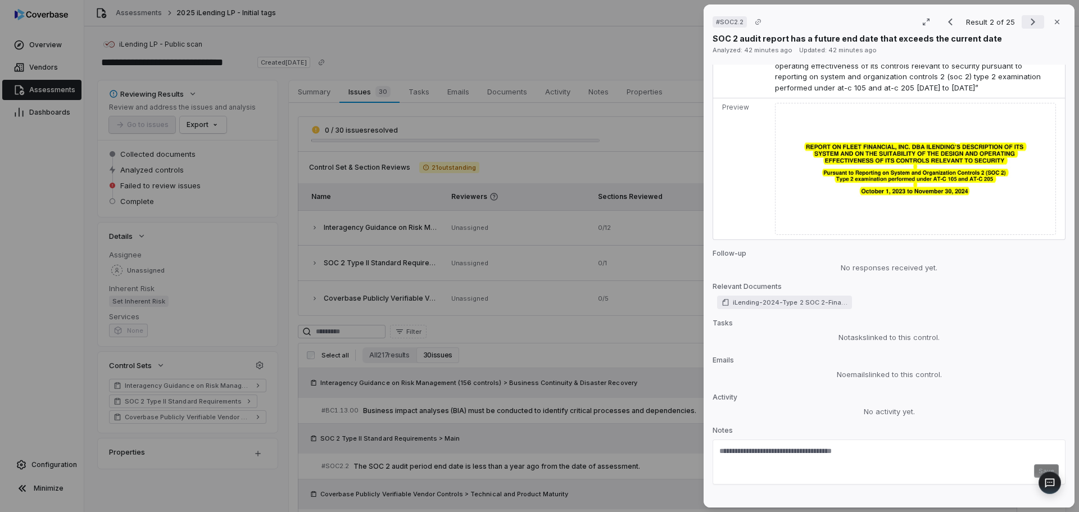
click at [1027, 22] on icon "Next result" at bounding box center [1032, 21] width 13 height 13
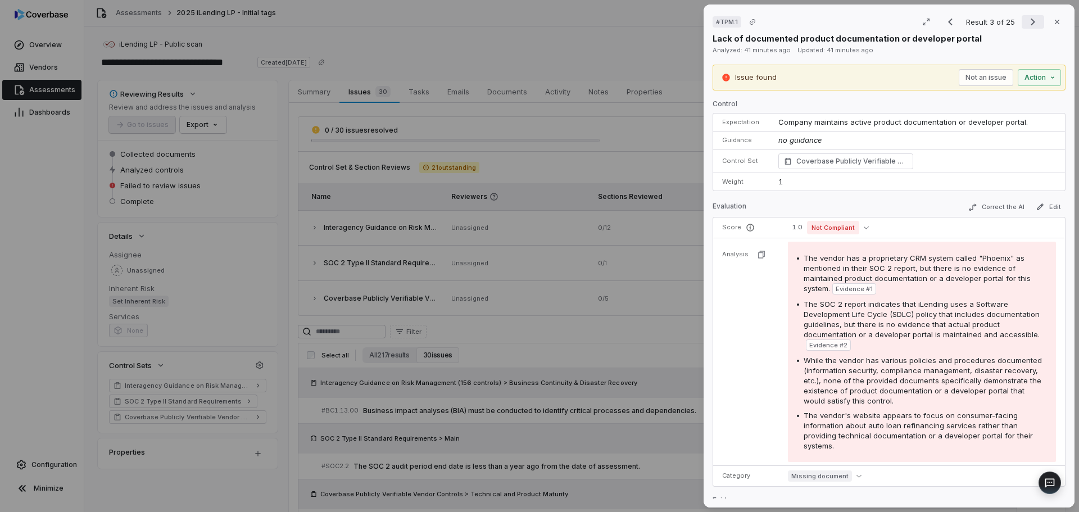
click at [1026, 25] on icon "Next result" at bounding box center [1032, 21] width 13 height 13
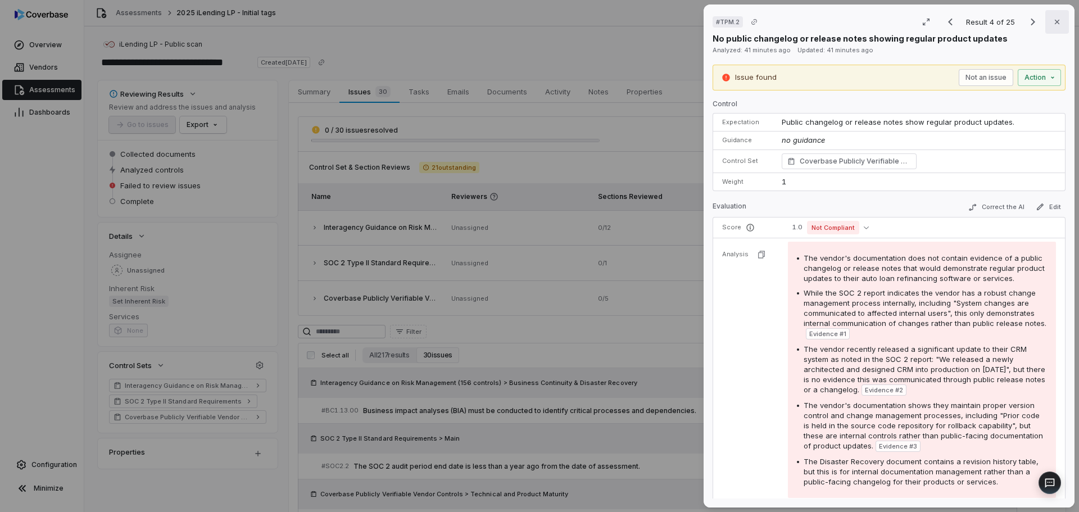
click at [1054, 21] on icon "button" at bounding box center [1056, 21] width 9 height 9
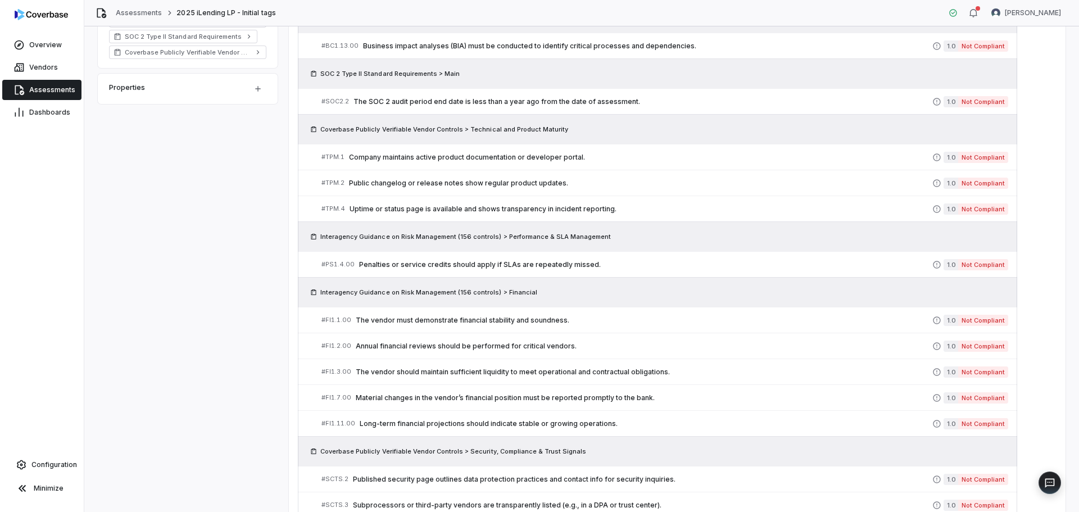
scroll to position [506, 0]
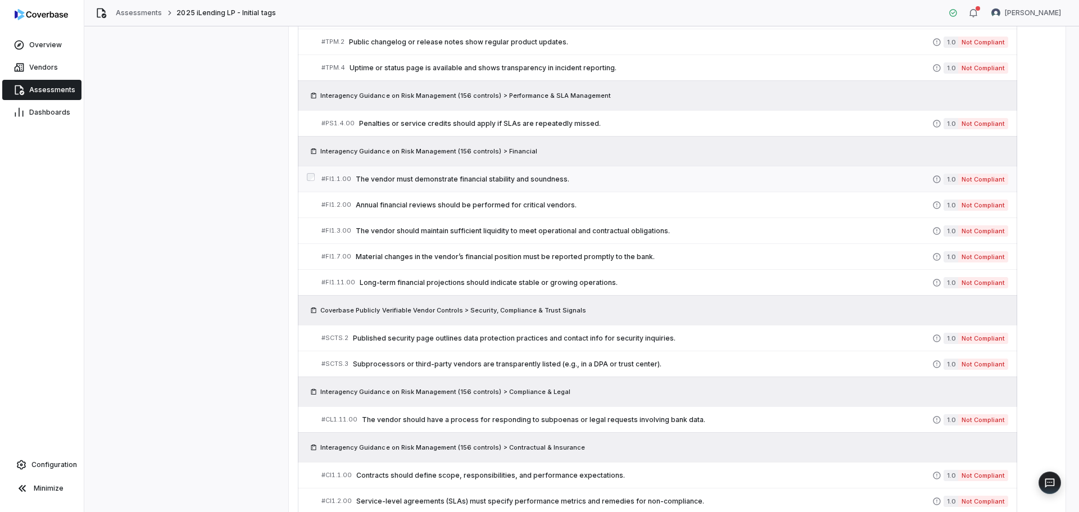
click at [485, 173] on div "# FI1.1.00 The vendor must demonstrate financial stability and soundness." at bounding box center [626, 179] width 611 height 12
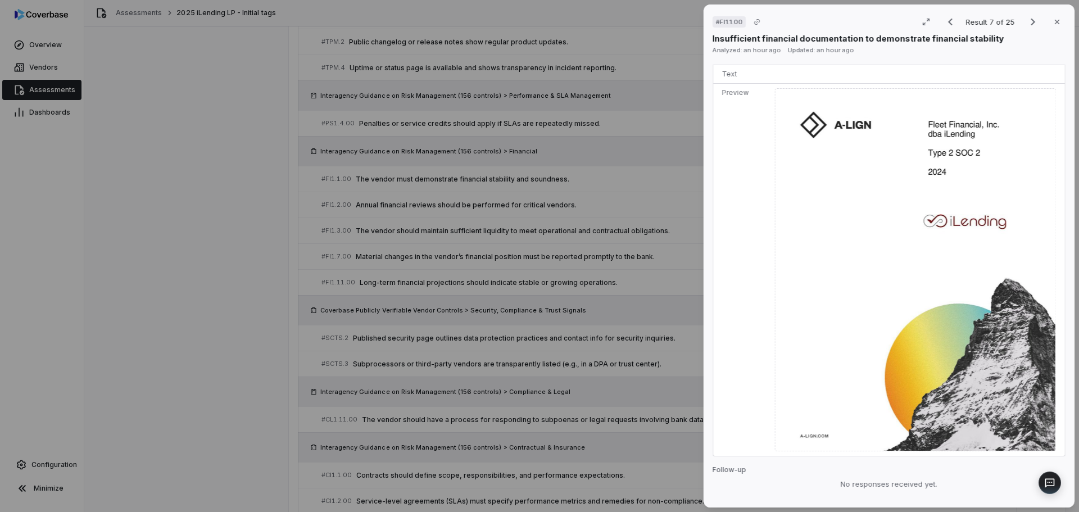
scroll to position [450, 0]
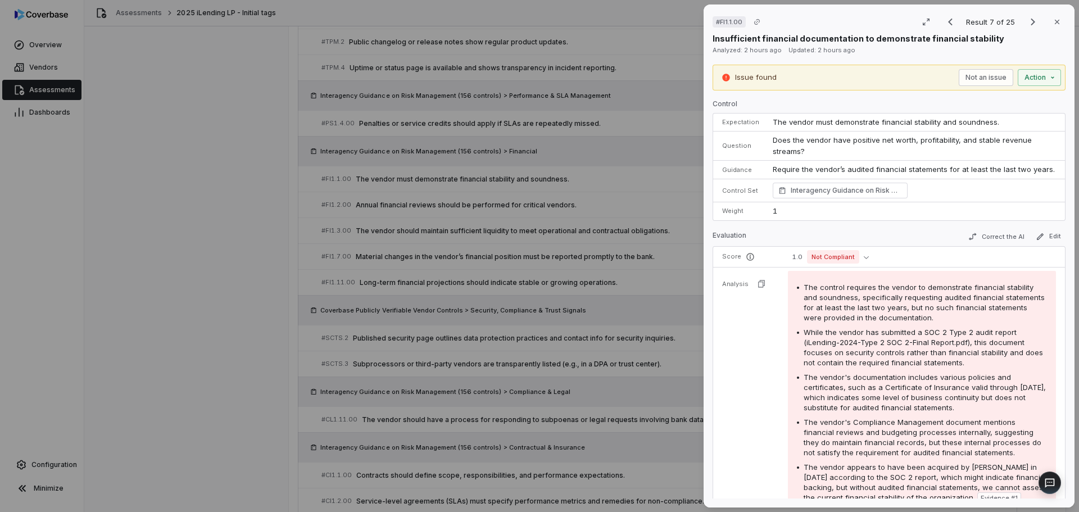
click at [203, 387] on div "# FI1.1.00 Result 7 of 25 Close Insufficient financial documentation to demonst…" at bounding box center [539, 256] width 1079 height 512
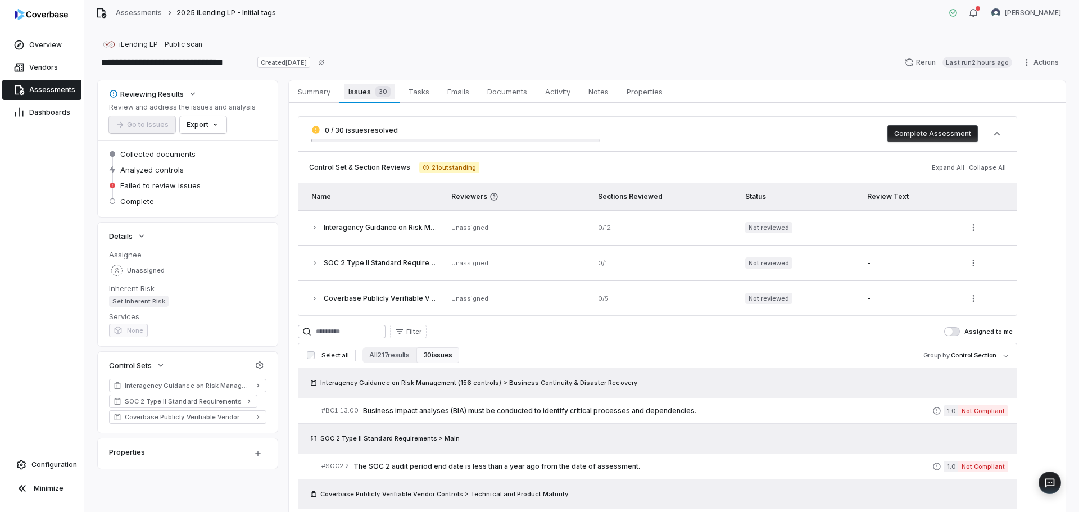
click at [356, 89] on span "Issues 30" at bounding box center [369, 92] width 51 height 16
click at [360, 130] on span "0 / 30 issues resolved" at bounding box center [361, 130] width 73 height 8
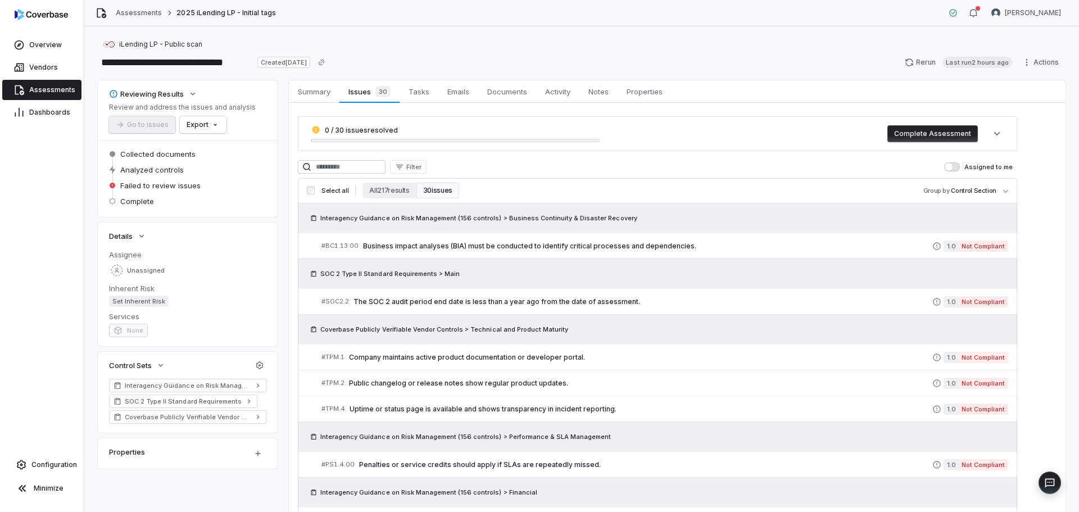
click at [441, 189] on button "30 issues" at bounding box center [437, 191] width 43 height 16
click at [451, 247] on span "Business impact analyses (BIA) must be conducted to identify critical processes…" at bounding box center [647, 246] width 569 height 9
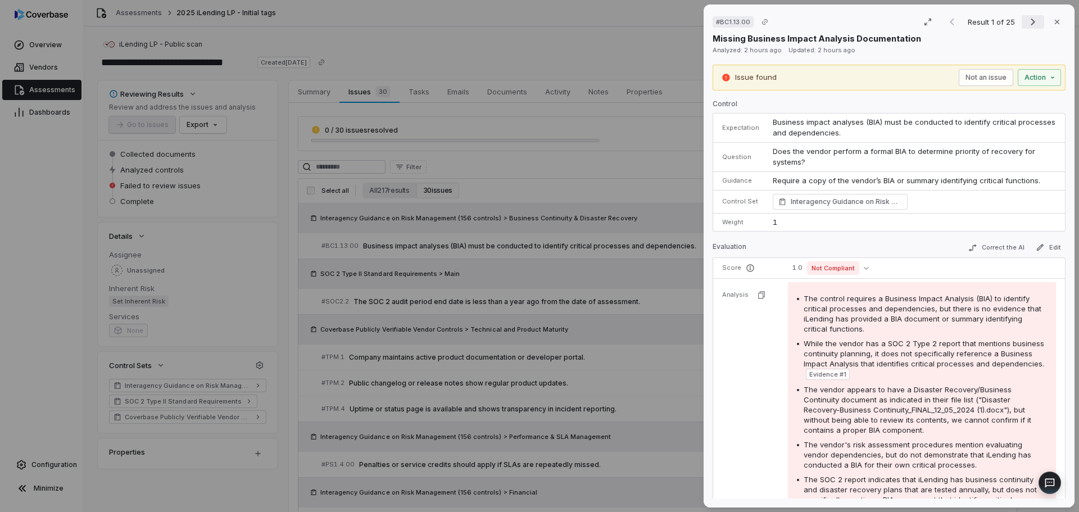
click at [1026, 24] on icon "Next result" at bounding box center [1032, 21] width 13 height 13
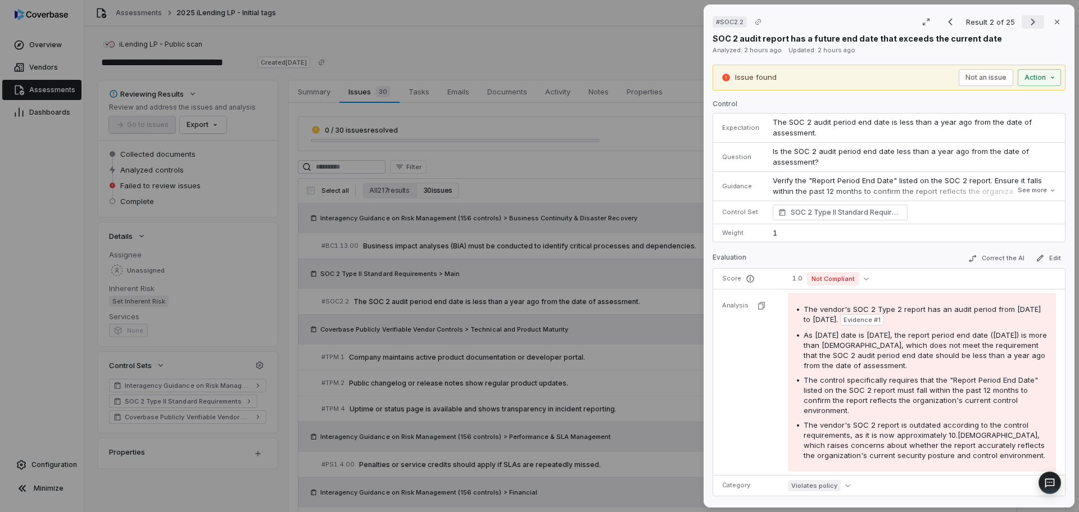
click at [1015, 26] on div "Result 2 of 25 Close" at bounding box center [1002, 21] width 126 height 17
click at [1022, 24] on button "Next result" at bounding box center [1033, 21] width 22 height 13
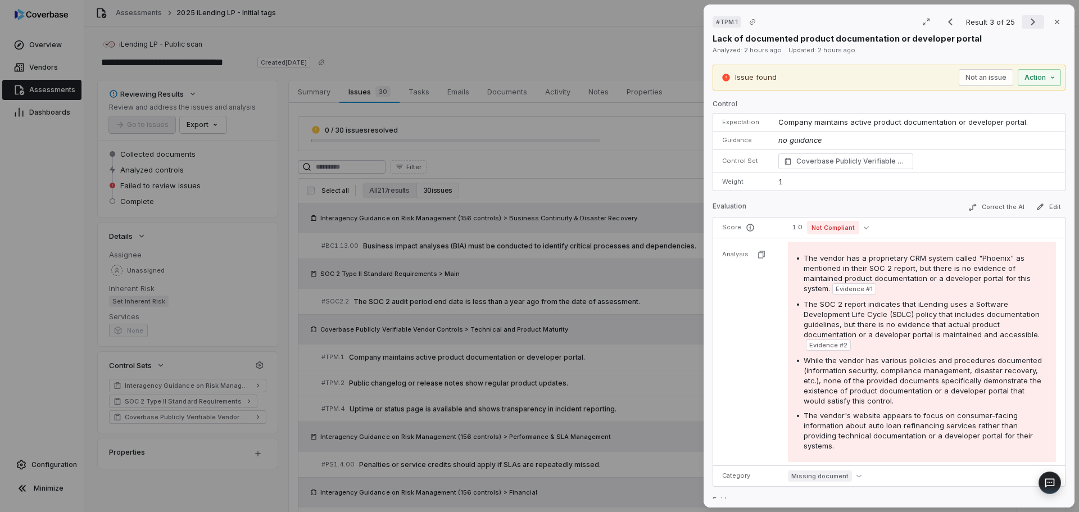
click at [1028, 26] on icon "Next result" at bounding box center [1032, 21] width 13 height 13
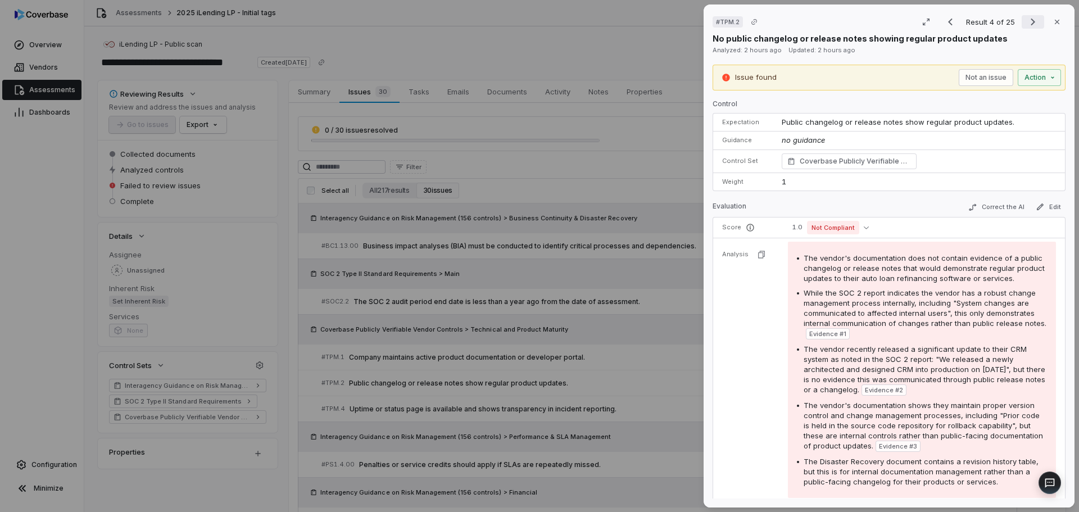
click at [1034, 22] on button "Next result" at bounding box center [1033, 21] width 22 height 13
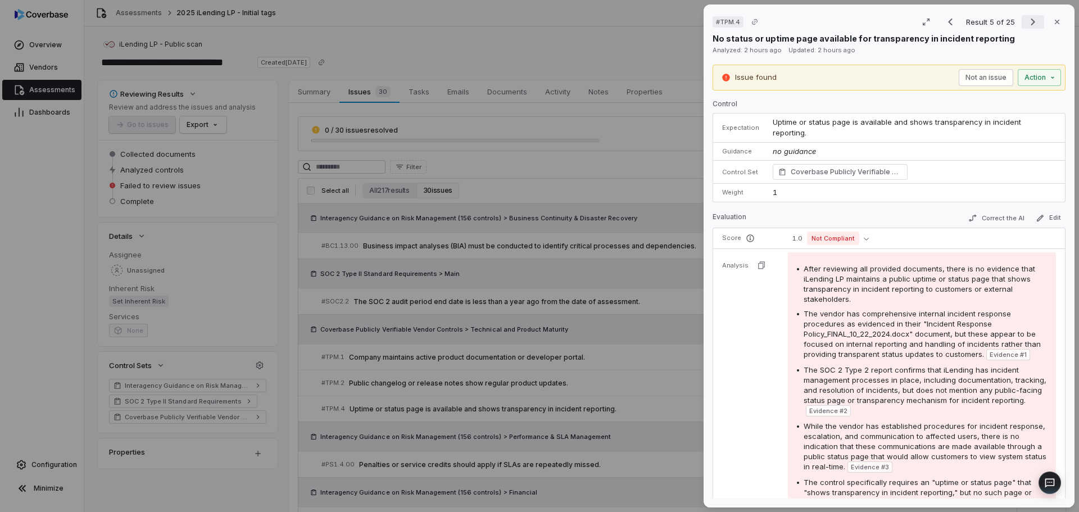
click at [1031, 19] on icon "Next result" at bounding box center [1032, 21] width 13 height 13
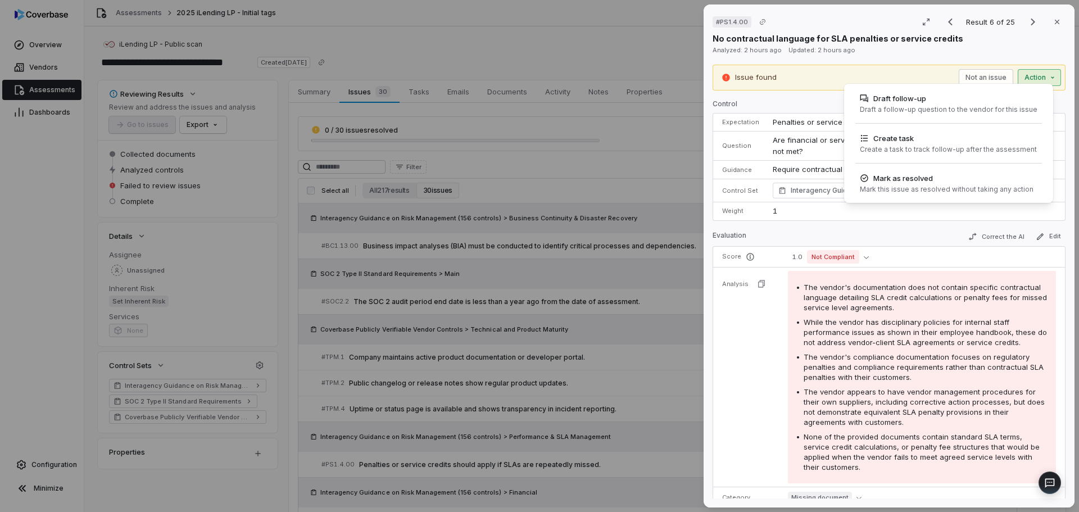
click at [1027, 79] on div "# PS1.4.00 Result 6 of 25 Close No contractual language for SLA penalties or se…" at bounding box center [539, 256] width 1079 height 512
click at [861, 370] on div "# PS1.4.00 Result 6 of 25 Close No contractual language for SLA penalties or se…" at bounding box center [539, 256] width 1079 height 512
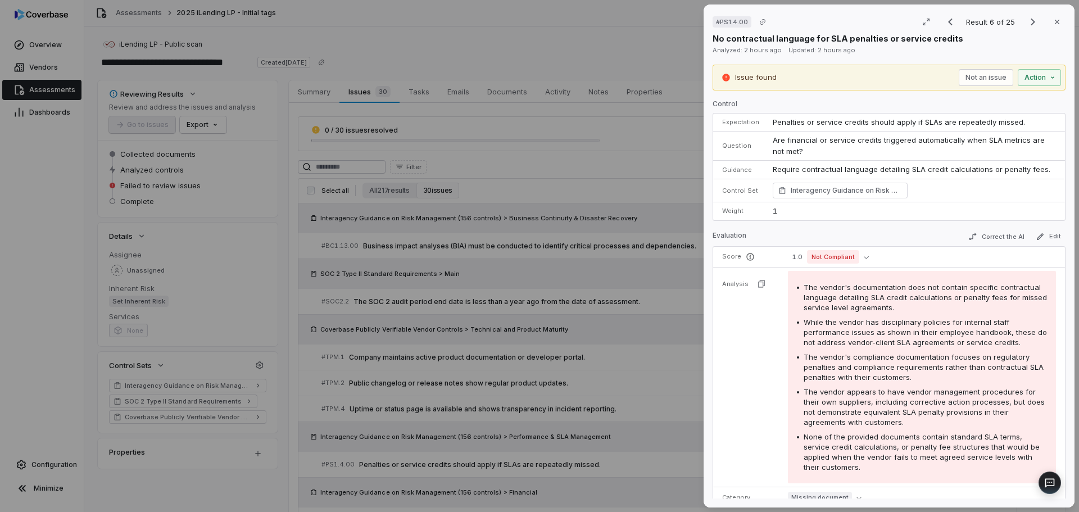
drag, startPoint x: 837, startPoint y: 373, endPoint x: 838, endPoint y: 367, distance: 5.7
click at [837, 371] on div "The vendor's compliance documentation focuses on regulatory penalties and compl…" at bounding box center [925, 367] width 243 height 30
click at [863, 371] on div "The vendor's compliance documentation focuses on regulatory penalties and compl…" at bounding box center [925, 367] width 243 height 30
click at [1029, 21] on icon "Next result" at bounding box center [1032, 21] width 13 height 13
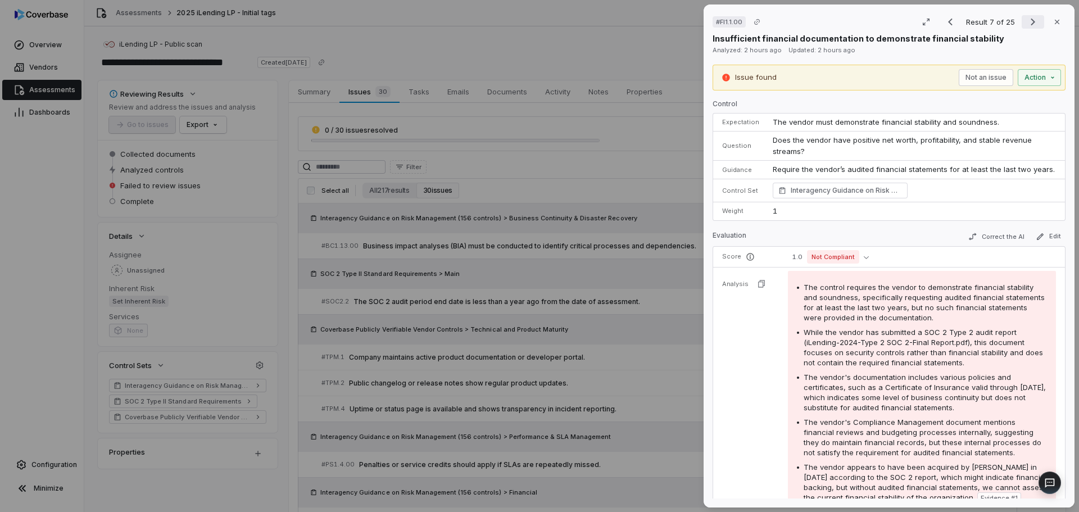
click at [1031, 20] on icon "Next result" at bounding box center [1033, 22] width 4 height 7
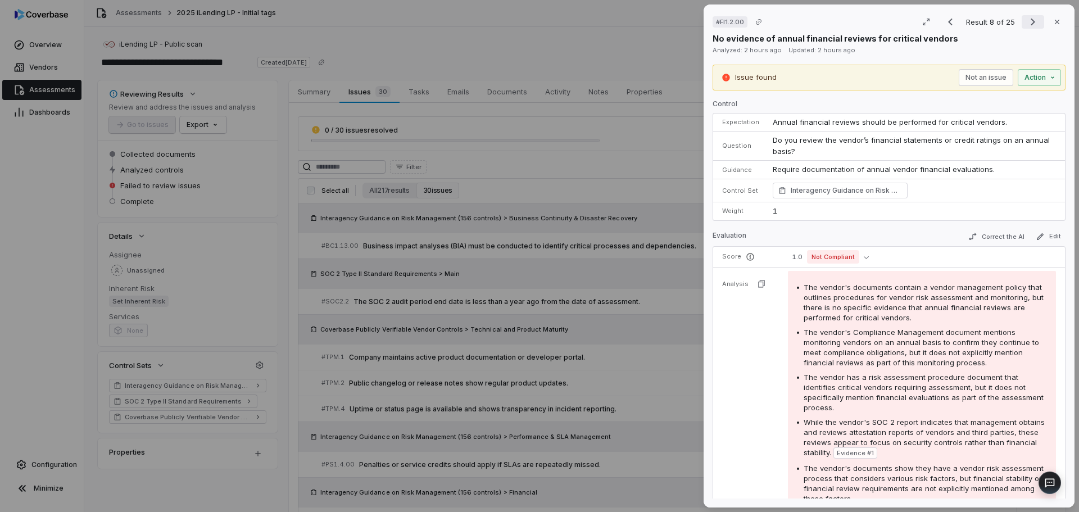
click at [1022, 24] on button "Next result" at bounding box center [1033, 21] width 22 height 13
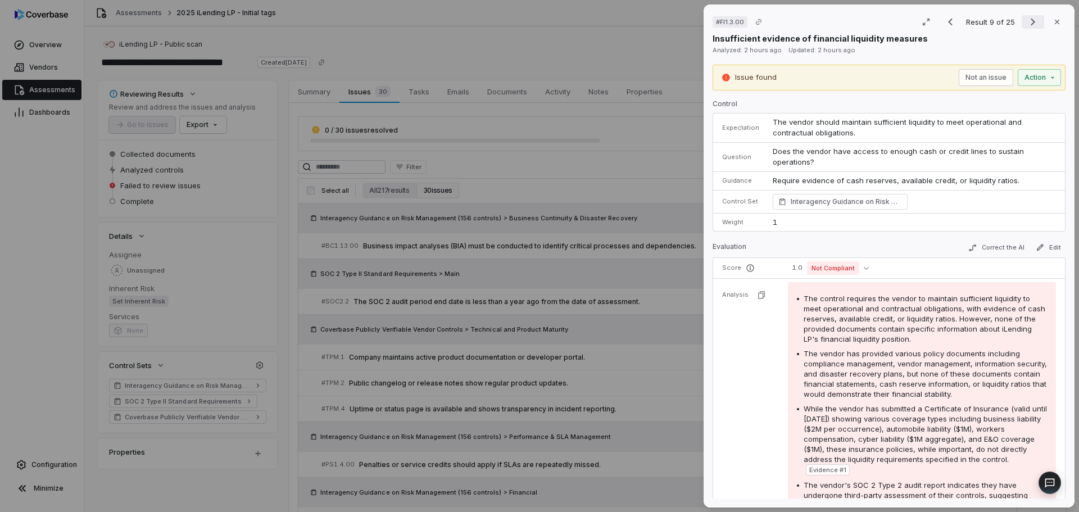
click at [1027, 20] on icon "Next result" at bounding box center [1032, 21] width 13 height 13
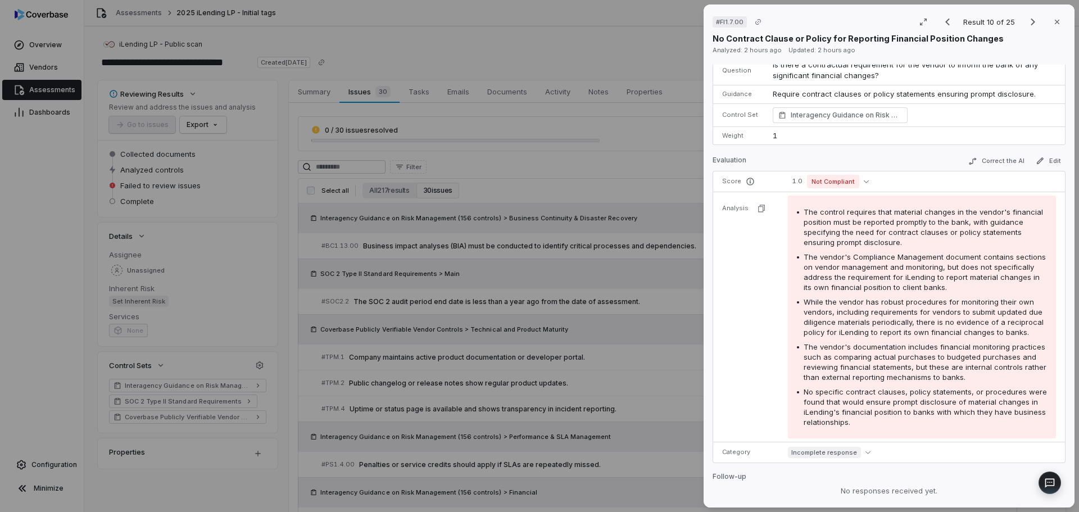
scroll to position [301, 0]
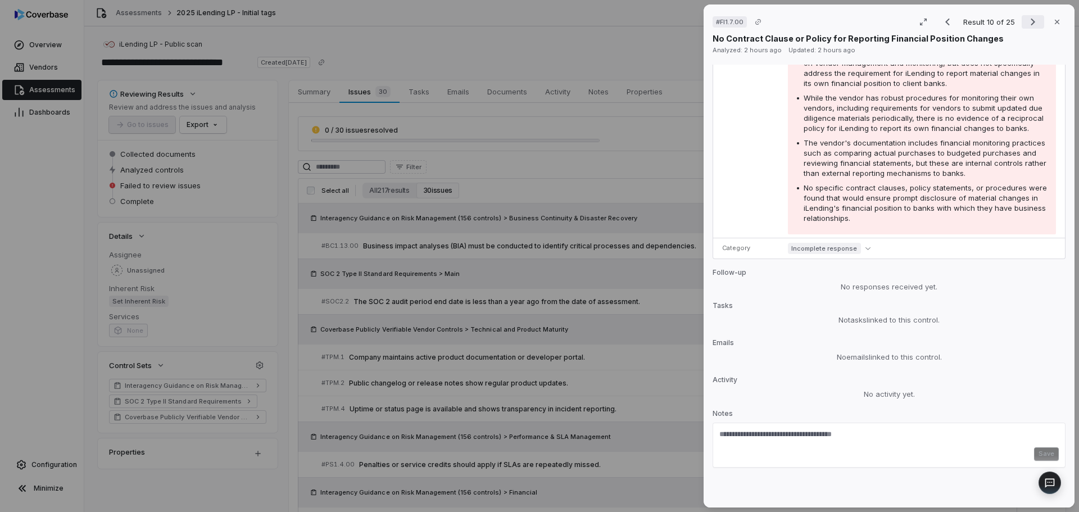
click at [1032, 24] on icon "Next result" at bounding box center [1032, 21] width 13 height 13
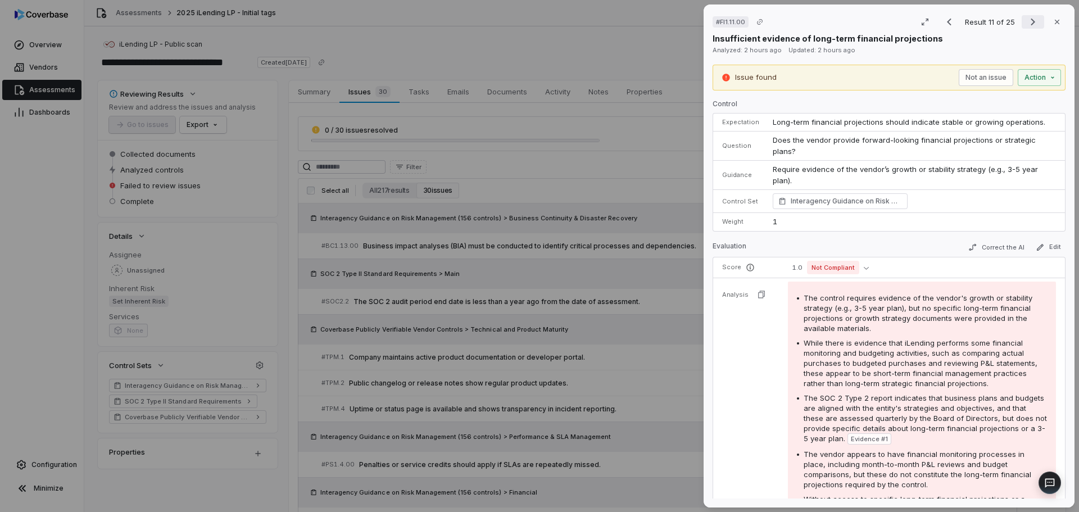
click at [1032, 21] on icon "Next result" at bounding box center [1032, 21] width 13 height 13
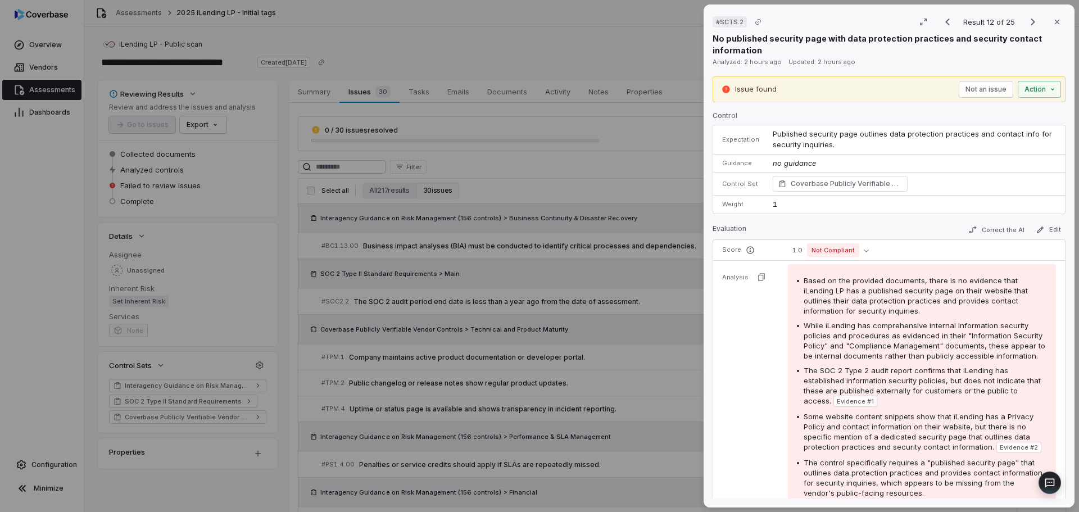
click at [1028, 32] on div "# SCTS.2 Result 12 of 25 Close No published security page with data protection …" at bounding box center [888, 34] width 353 height 43
click at [1026, 23] on icon "Next result" at bounding box center [1032, 21] width 13 height 13
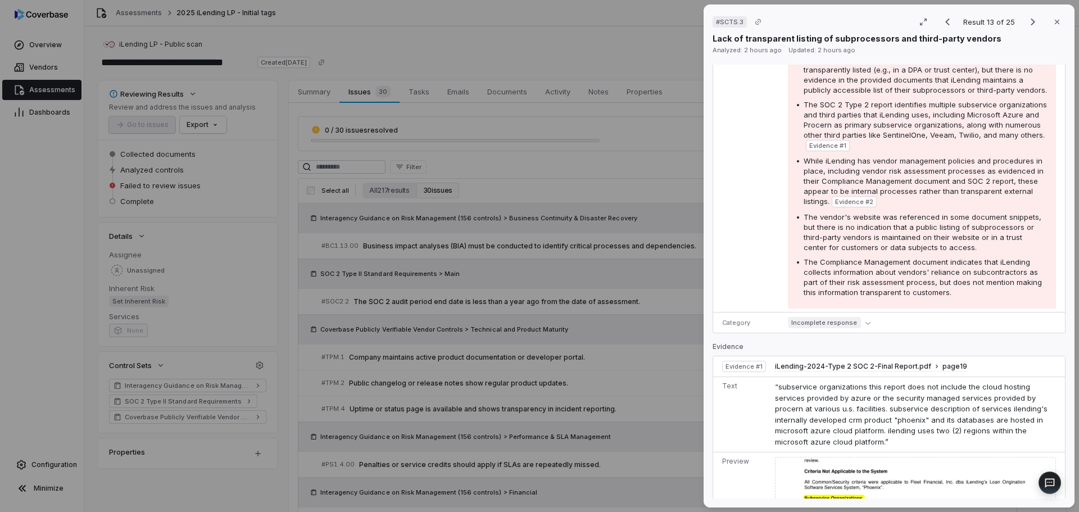
scroll to position [449, 0]
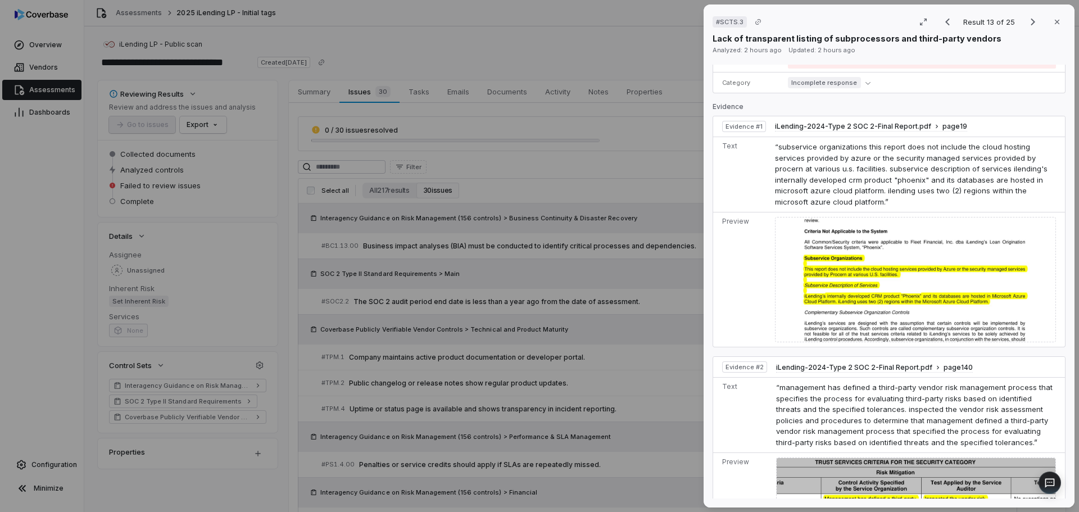
click at [823, 192] on span "“subservice organizations this report does not include the cloud hosting servic…" at bounding box center [911, 174] width 273 height 64
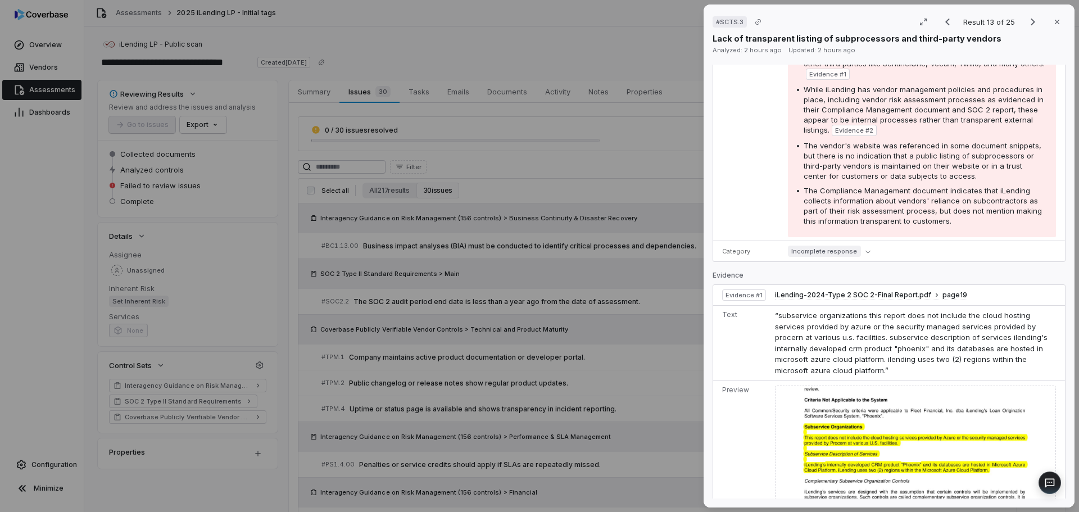
scroll to position [0, 0]
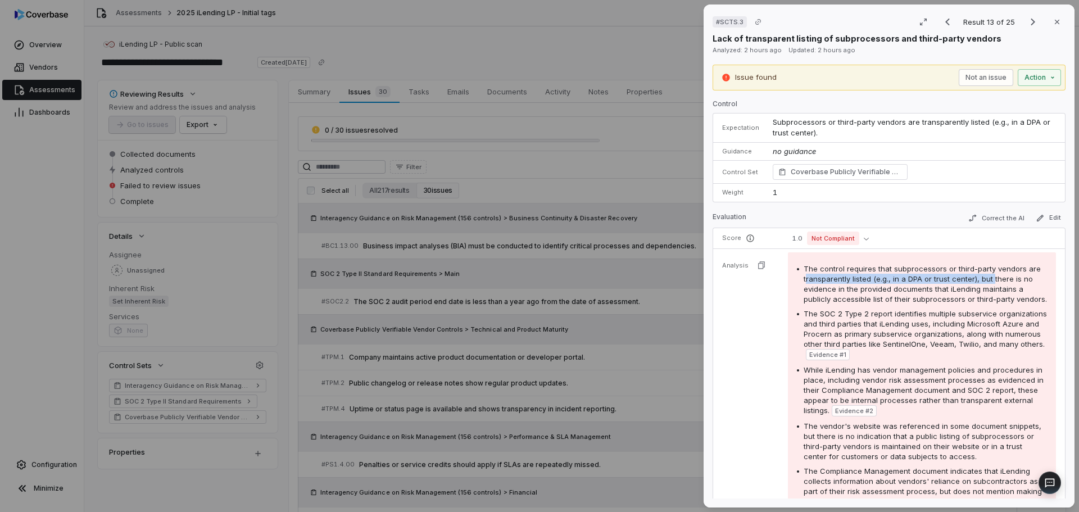
drag, startPoint x: 992, startPoint y: 279, endPoint x: 805, endPoint y: 276, distance: 187.7
click at [805, 276] on span "The control requires that subprocessors or third-party vendors are transparentl…" at bounding box center [925, 283] width 243 height 39
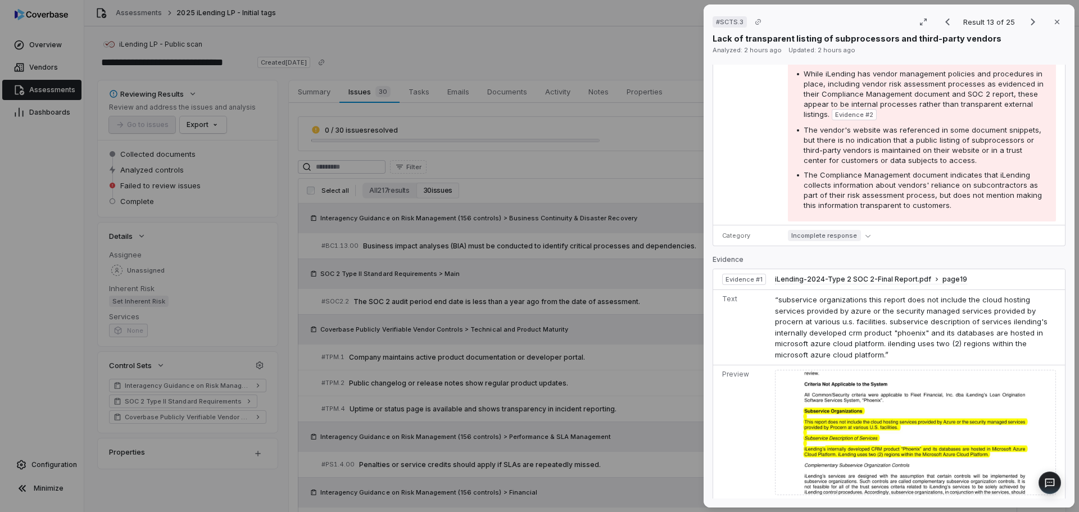
scroll to position [281, 0]
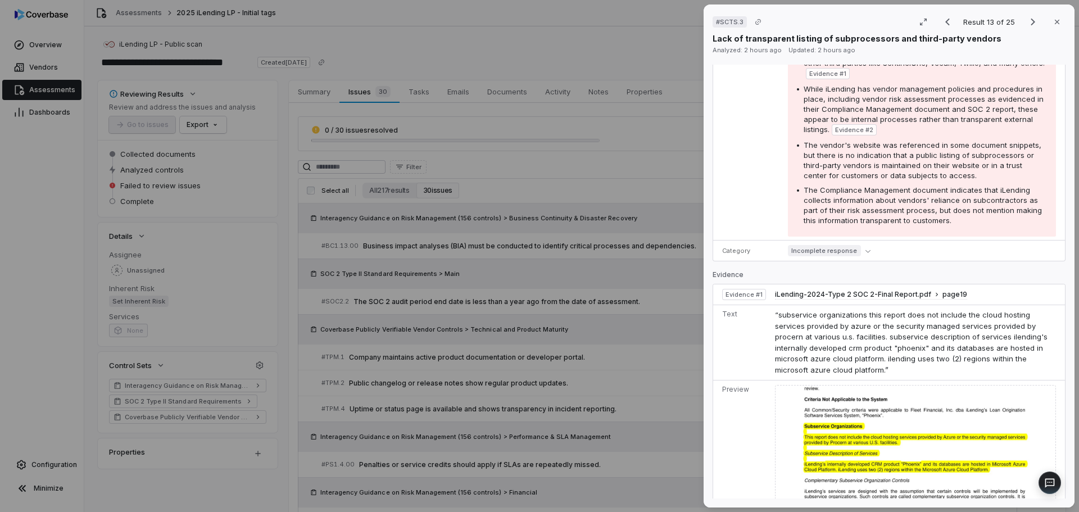
click at [833, 442] on img at bounding box center [915, 447] width 281 height 125
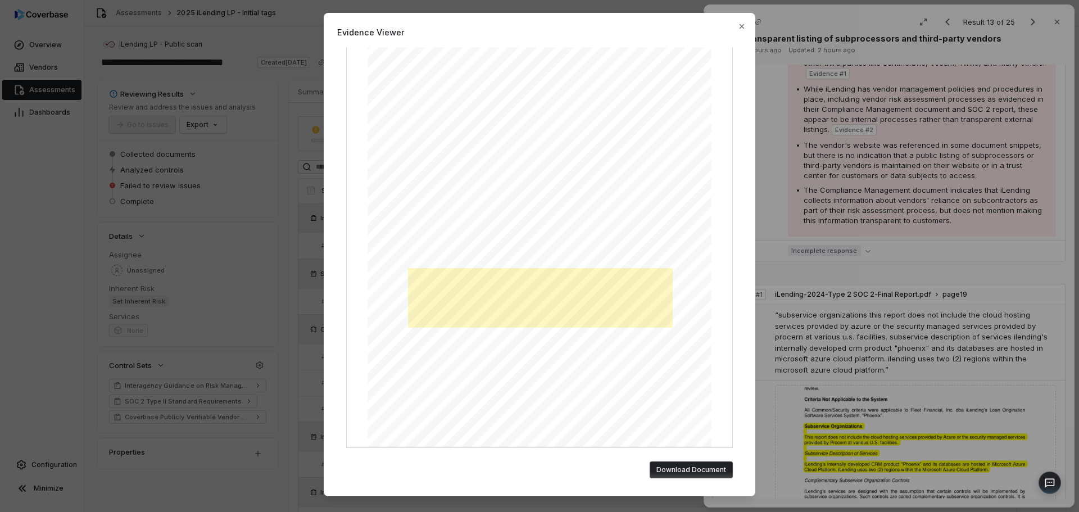
scroll to position [0, 0]
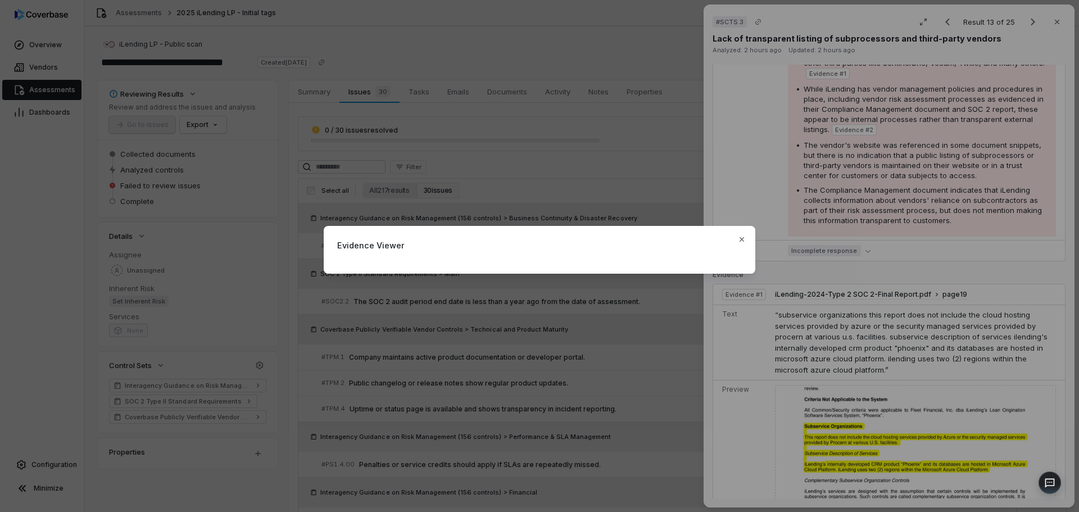
click at [938, 287] on div "Evidence Viewer Close" at bounding box center [539, 256] width 1079 height 97
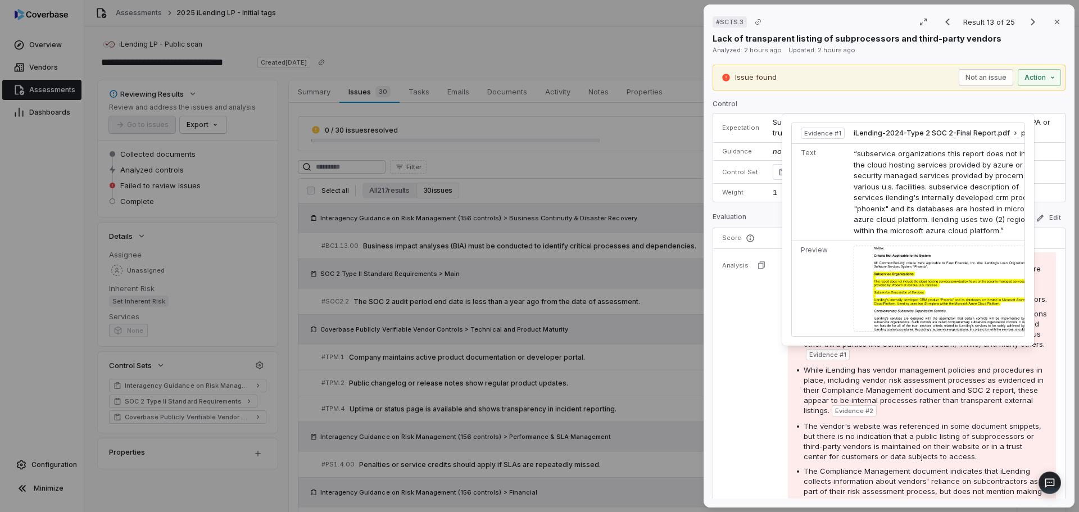
click at [846, 359] on span "Evidence # 1" at bounding box center [827, 354] width 37 height 9
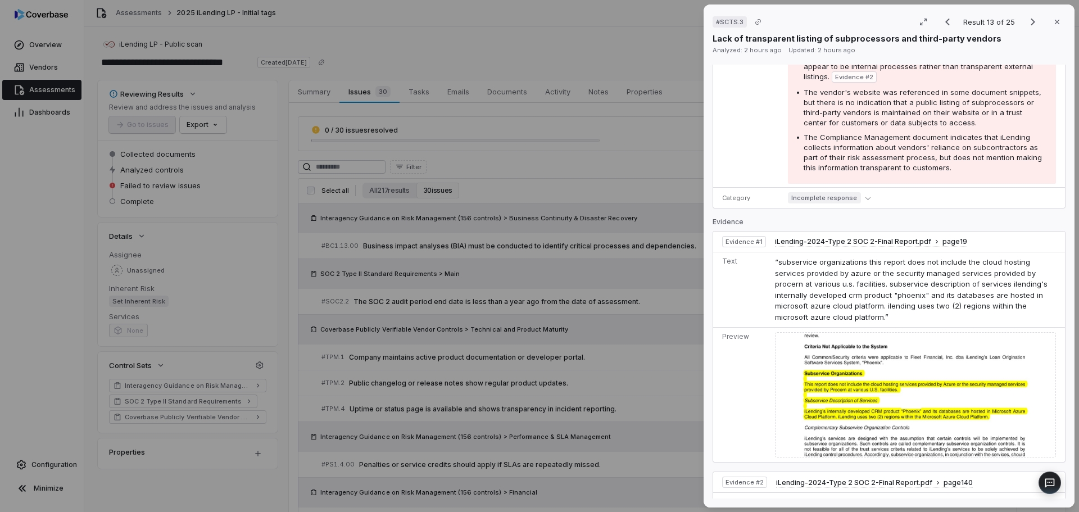
scroll to position [506, 0]
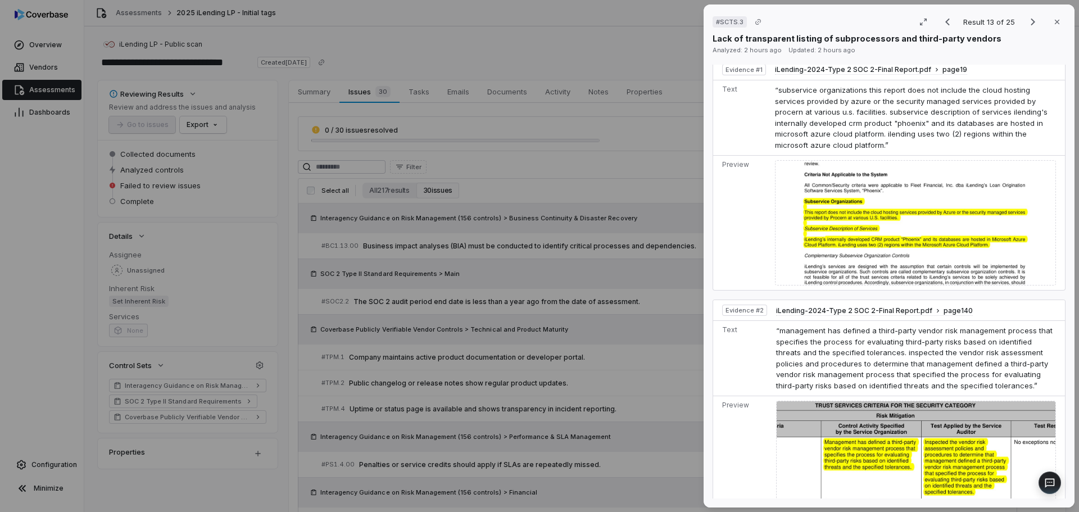
click at [915, 242] on img at bounding box center [915, 222] width 281 height 125
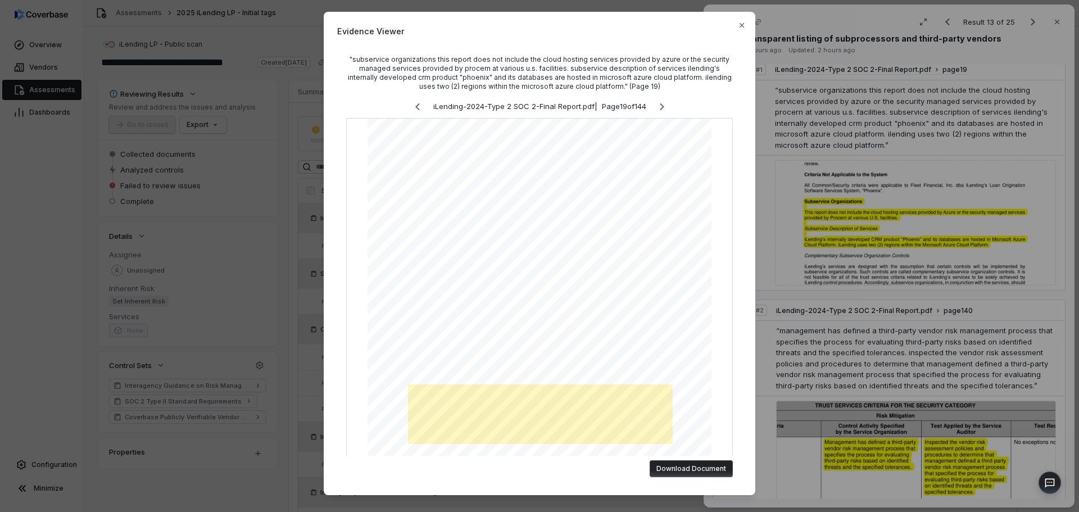
scroll to position [0, 0]
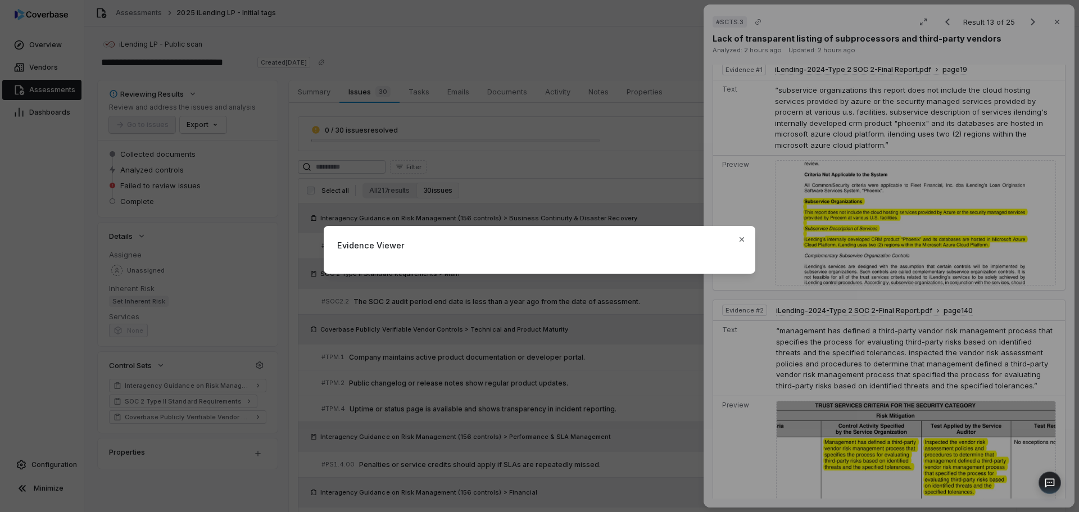
click at [939, 190] on div "Evidence Viewer Close" at bounding box center [539, 256] width 1079 height 512
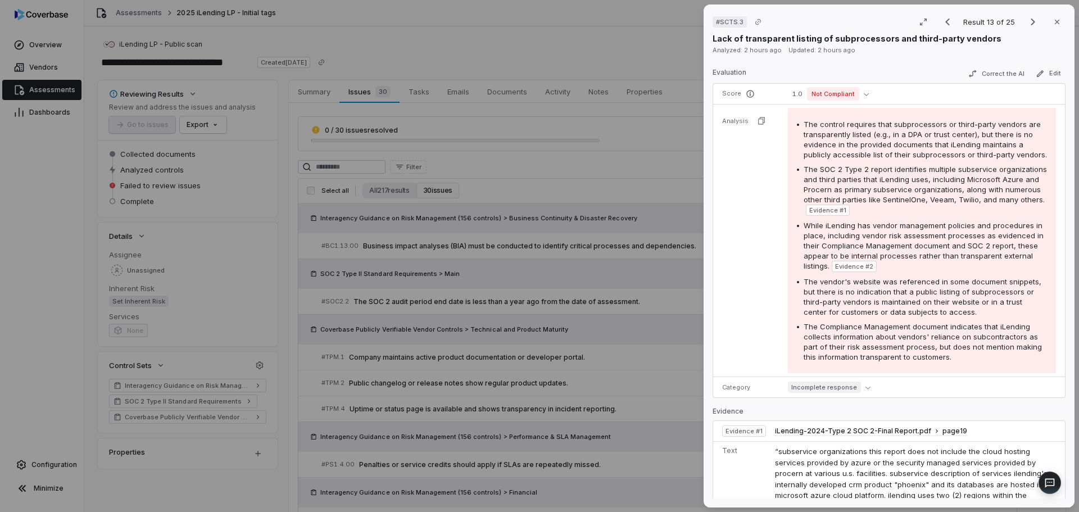
scroll to position [112, 0]
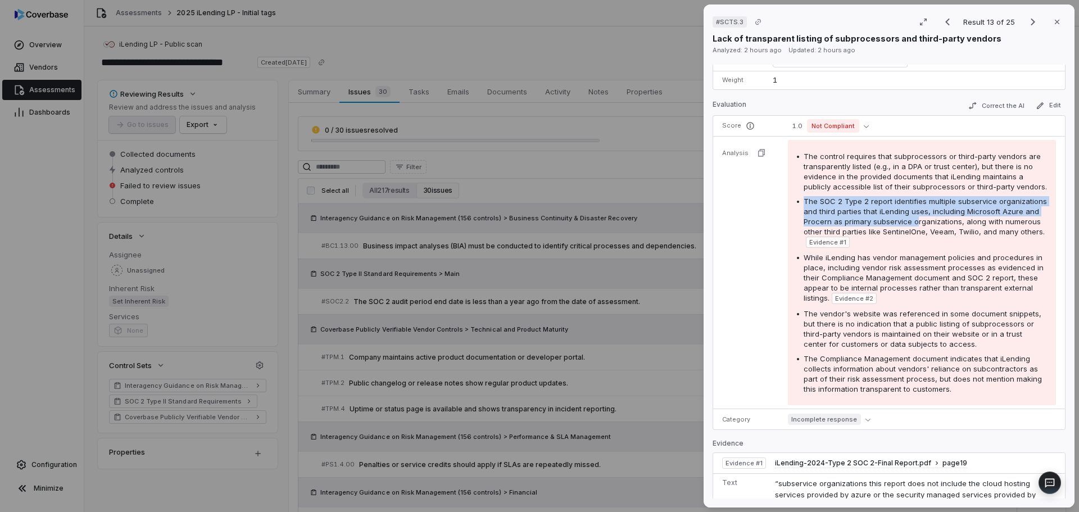
drag, startPoint x: 802, startPoint y: 214, endPoint x: 988, endPoint y: 231, distance: 186.2
click at [987, 232] on span "The SOC 2 Type 2 report identifies multiple subservice organizations and third …" at bounding box center [925, 216] width 243 height 39
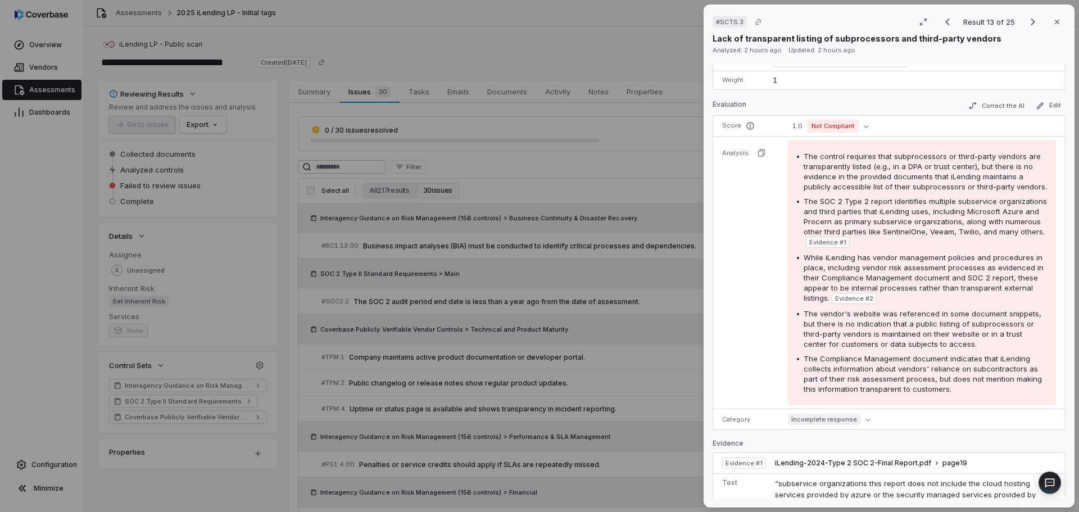
click at [1012, 236] on span "The SOC 2 Type 2 report identifies multiple subservice organizations and third …" at bounding box center [925, 216] width 243 height 39
drag, startPoint x: 806, startPoint y: 244, endPoint x: 885, endPoint y: 253, distance: 79.8
click at [884, 236] on span "The SOC 2 Type 2 report identifies multiple subservice organizations and third …" at bounding box center [925, 216] width 243 height 39
copy span "along with numerous other third parties like SentinelOne, Veeam, Twilio, and ma…"
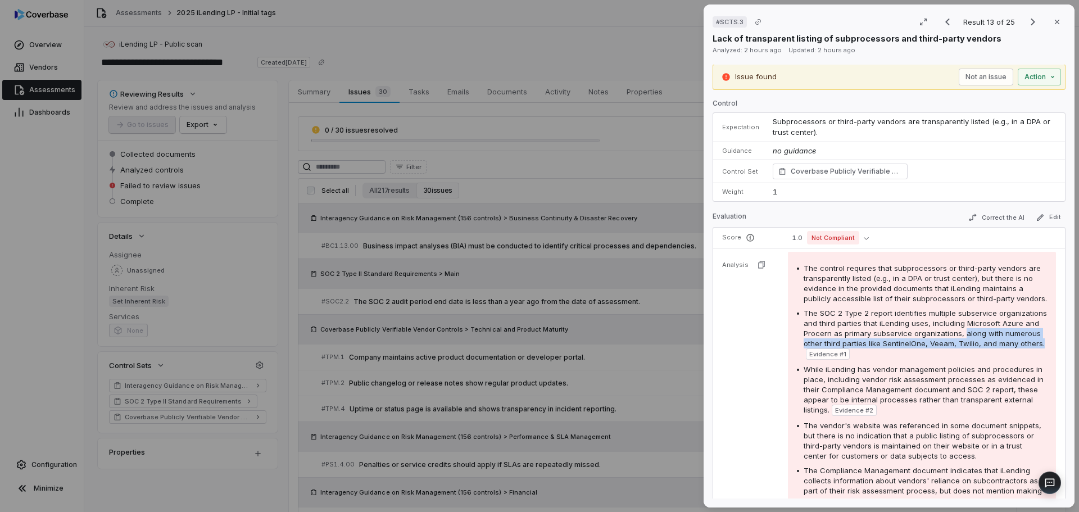
scroll to position [0, 0]
click at [987, 220] on button "Correct the AI" at bounding box center [996, 217] width 65 height 13
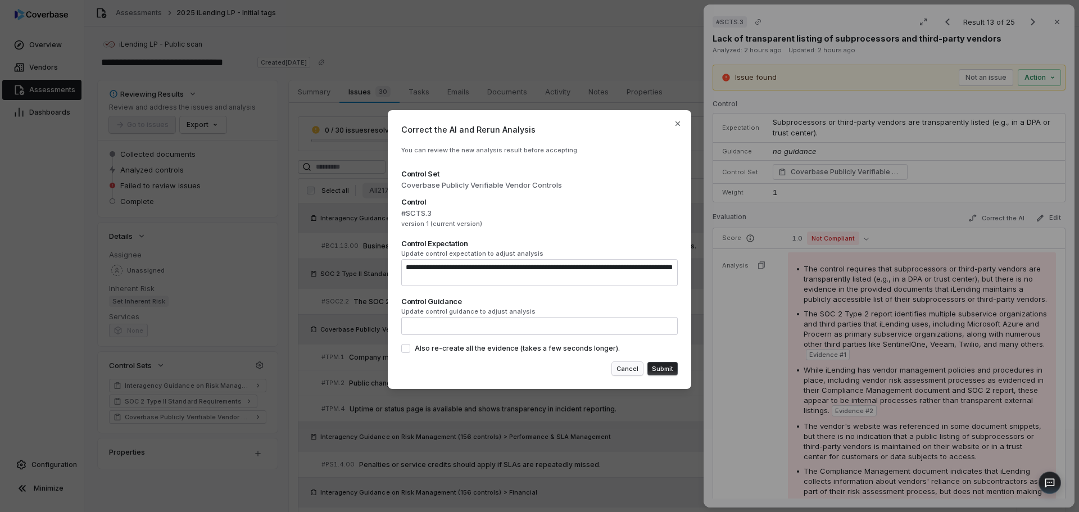
drag, startPoint x: 620, startPoint y: 371, endPoint x: 655, endPoint y: 353, distance: 39.7
click at [620, 370] on button "Cancel" at bounding box center [627, 368] width 31 height 13
type textarea "*"
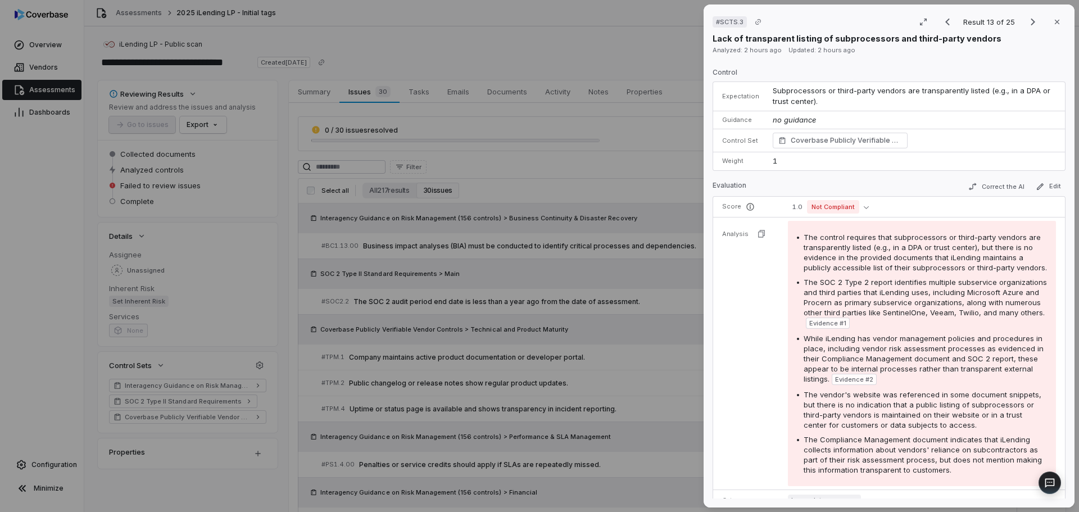
scroll to position [56, 0]
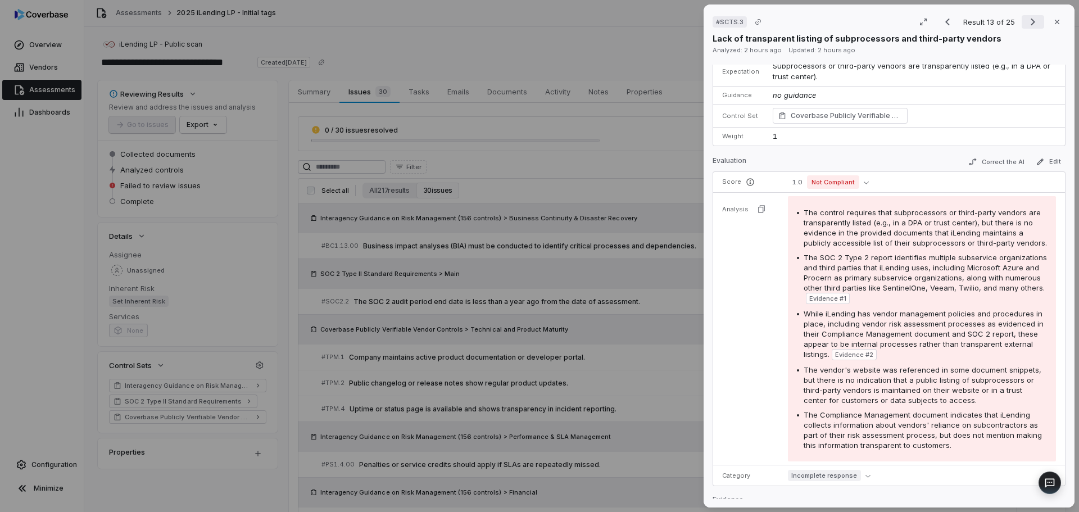
click at [1026, 21] on icon "Next result" at bounding box center [1032, 21] width 13 height 13
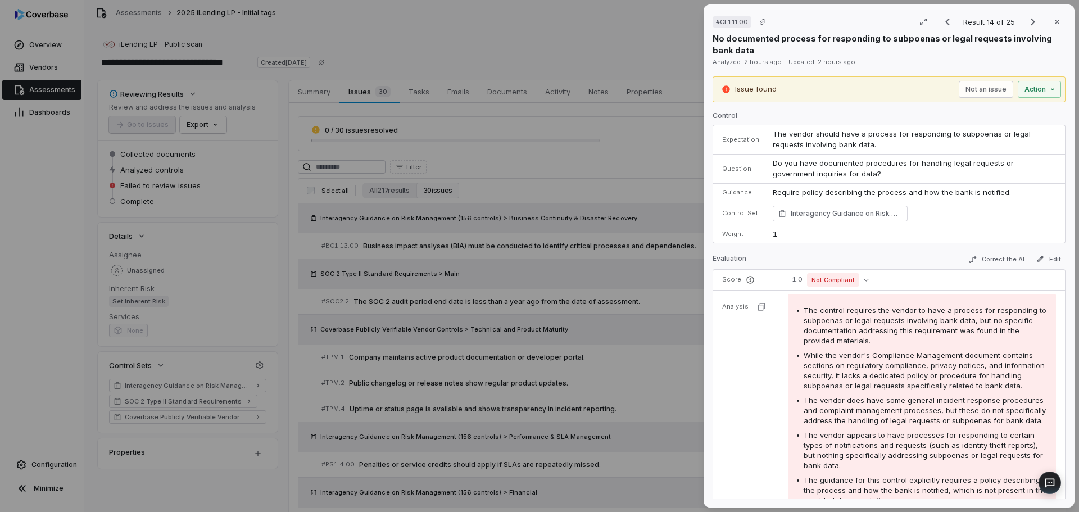
scroll to position [292, 0]
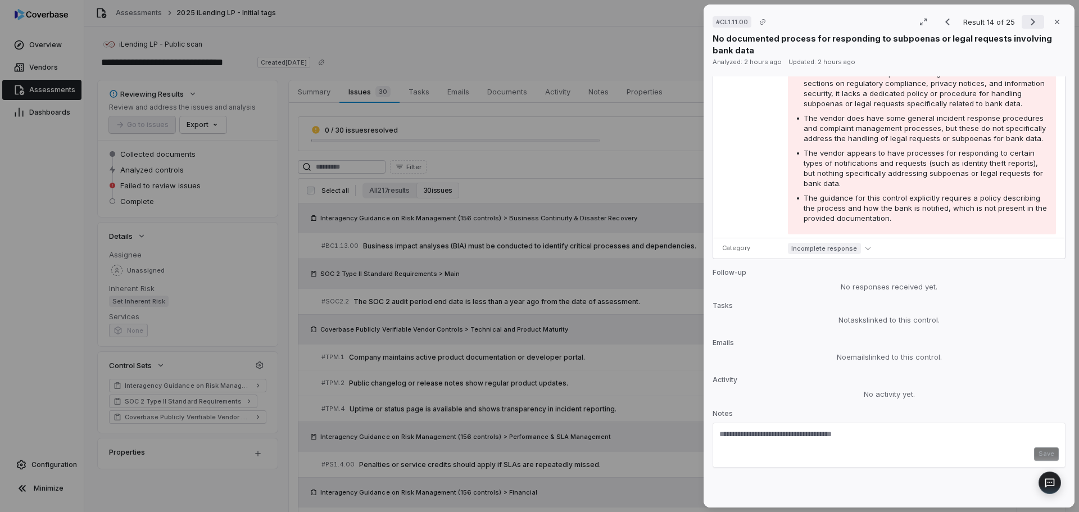
click at [1031, 22] on icon "Next result" at bounding box center [1033, 22] width 4 height 7
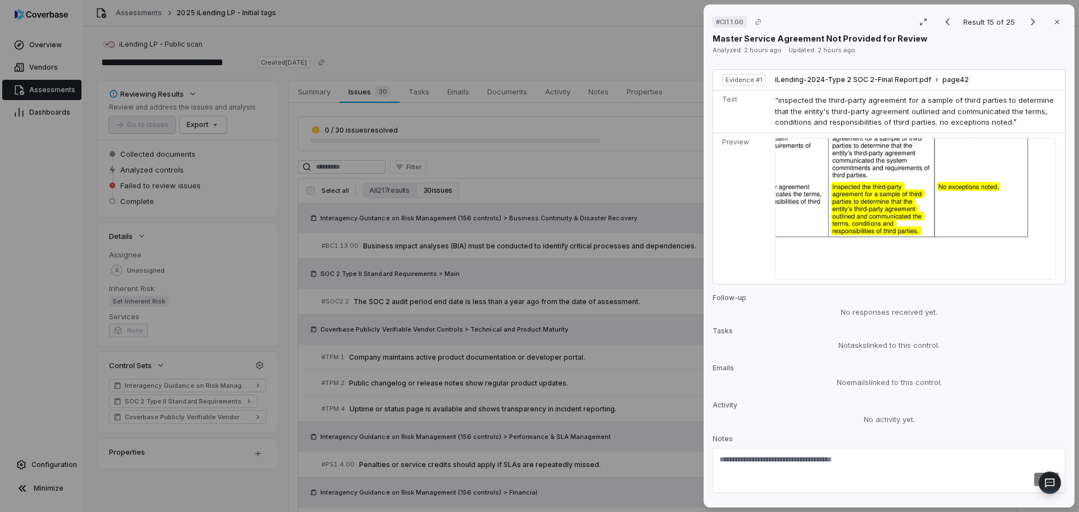
scroll to position [412, 0]
